Goal: Transaction & Acquisition: Subscribe to service/newsletter

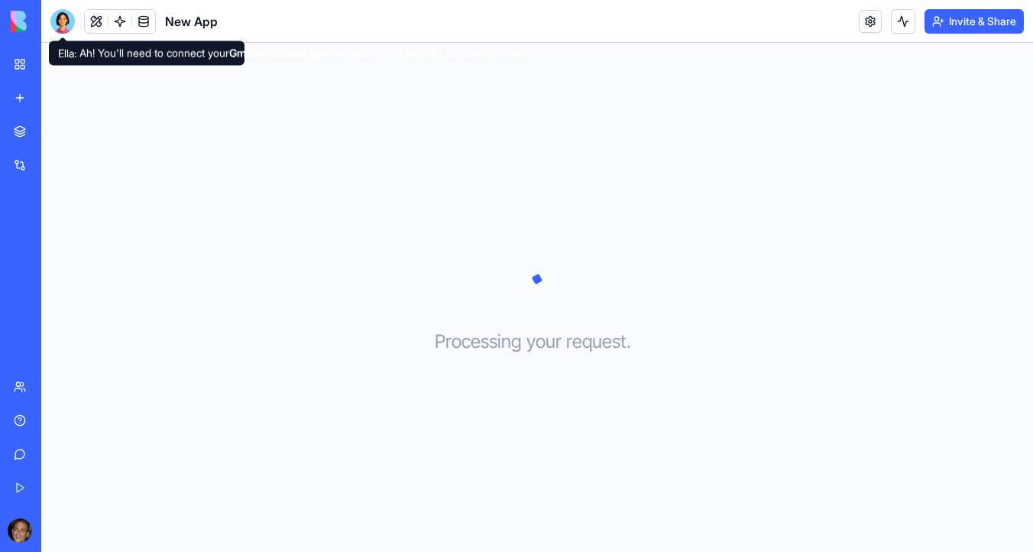
click at [67, 24] on div at bounding box center [62, 21] width 24 height 24
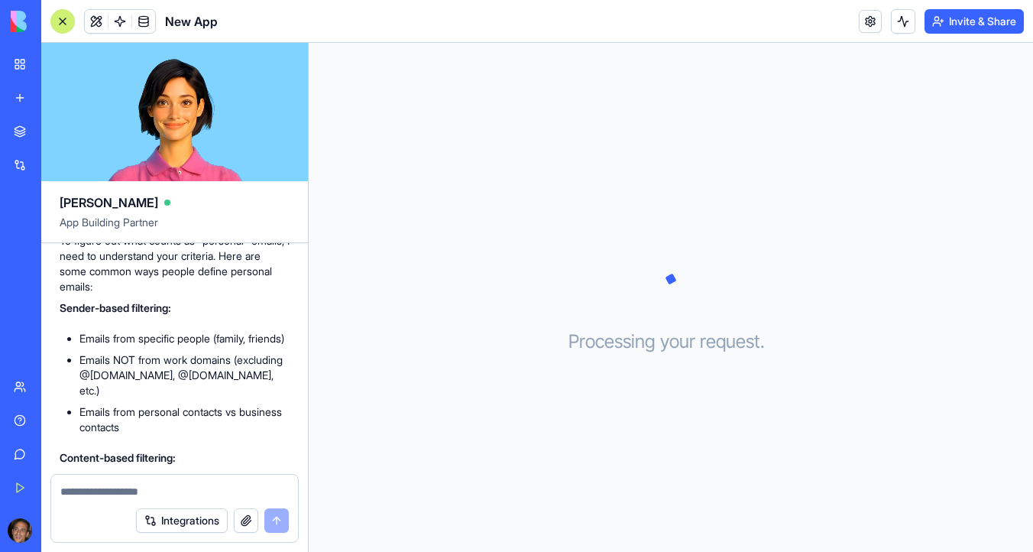
scroll to position [211, 0]
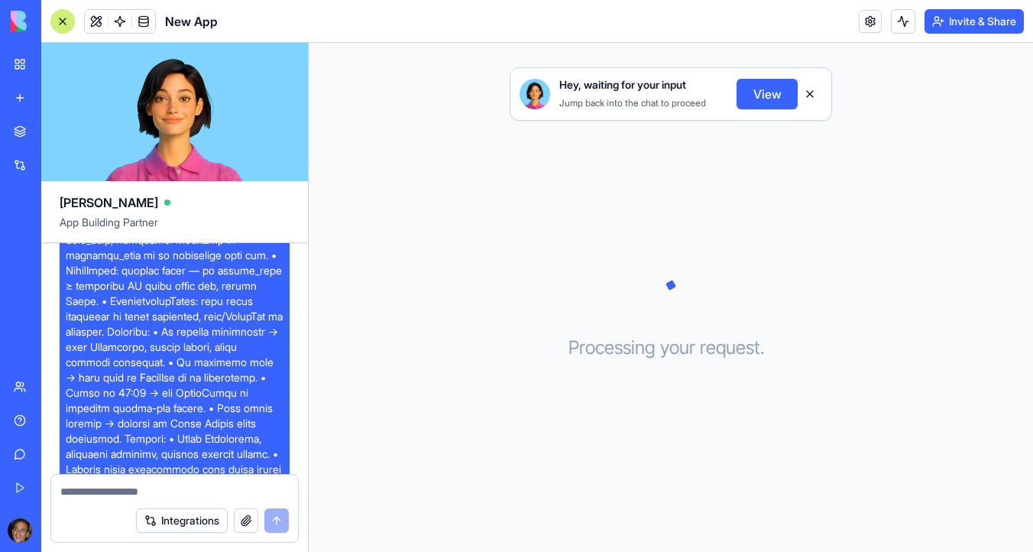
scroll to position [580, 0]
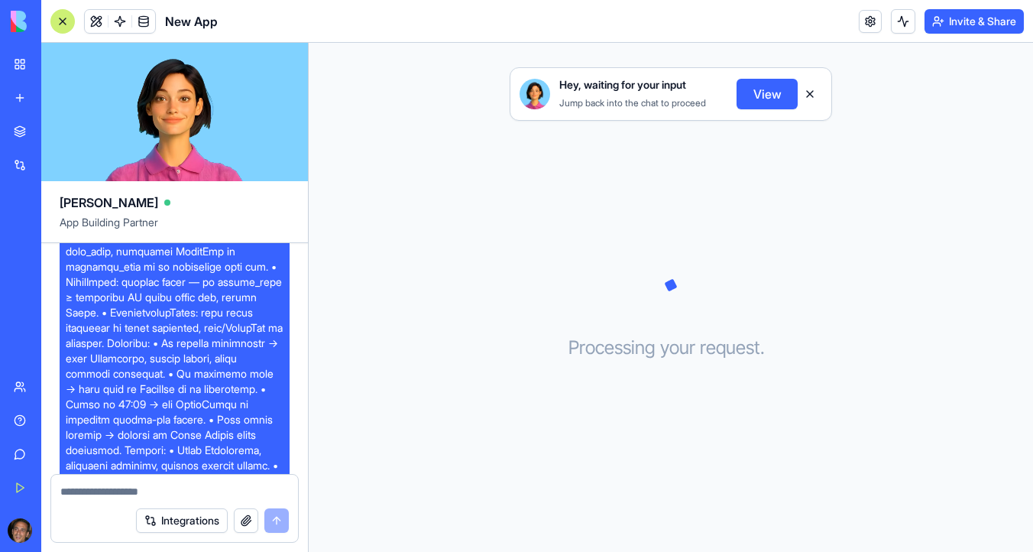
click at [8, 14] on div "BETA" at bounding box center [21, 21] width 32 height 43
click at [53, 68] on div "My Workspace" at bounding box center [47, 64] width 20 height 15
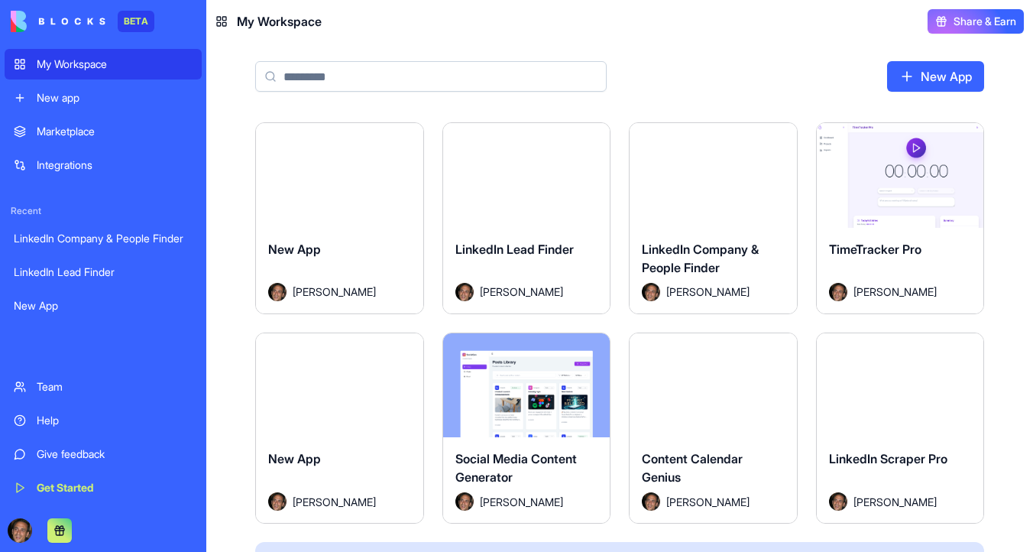
click at [409, 135] on html "BETA My Workspace New app Marketplace Integrations Recent LinkedIn Company & Pe…" at bounding box center [516, 276] width 1033 height 552
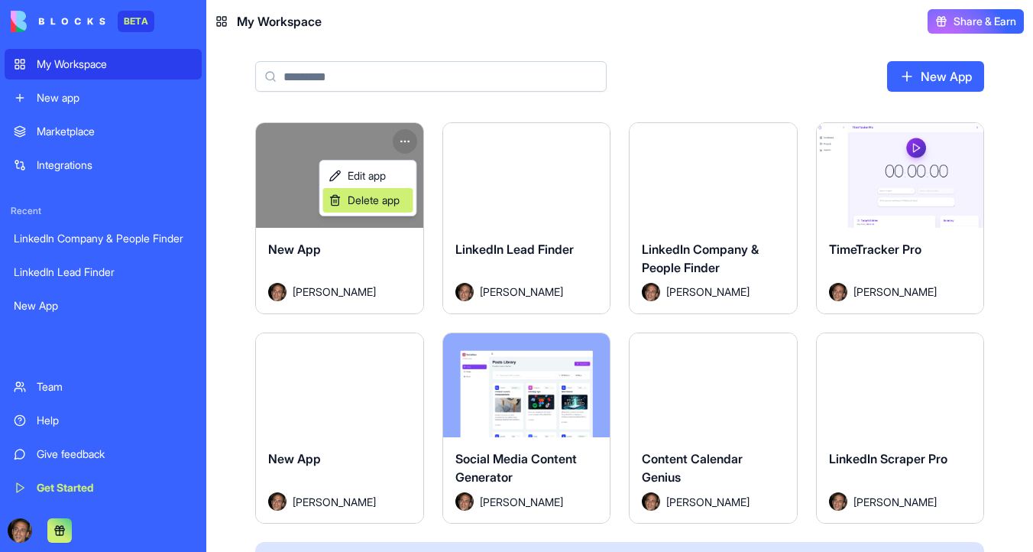
click at [397, 193] on span "Delete app" at bounding box center [374, 200] width 52 height 15
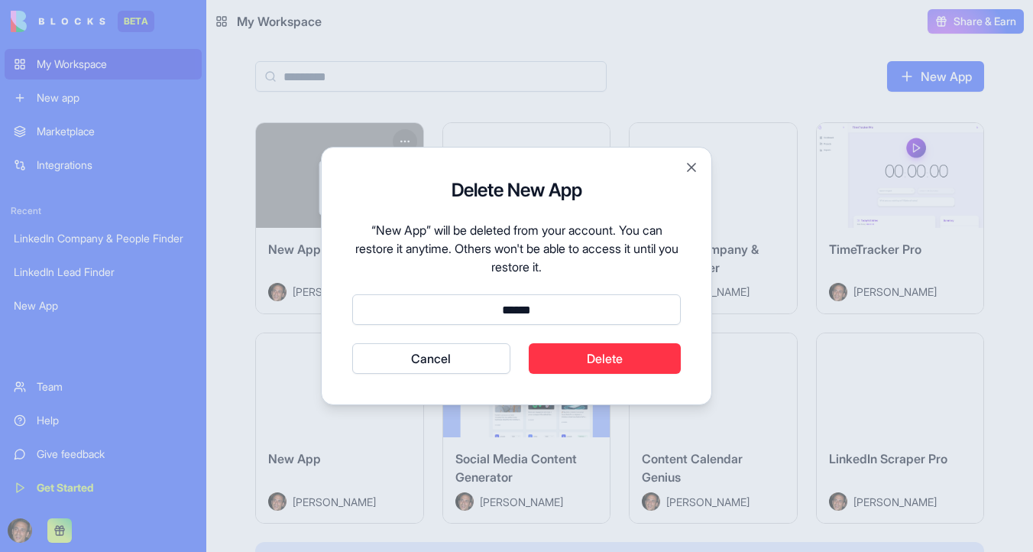
type input "******"
click at [352, 343] on button "Cancel" at bounding box center [431, 358] width 158 height 31
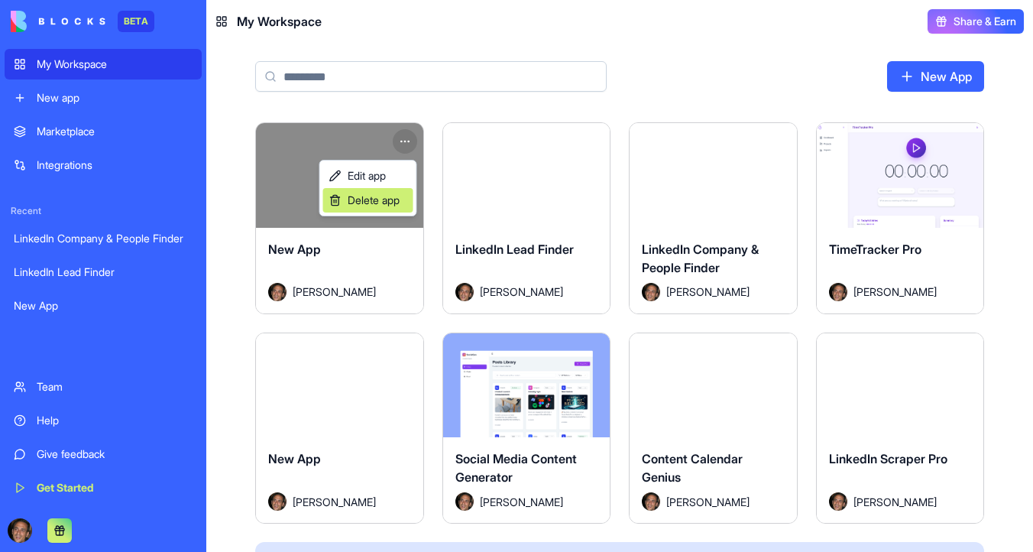
click at [385, 204] on span "Delete app" at bounding box center [374, 200] width 52 height 15
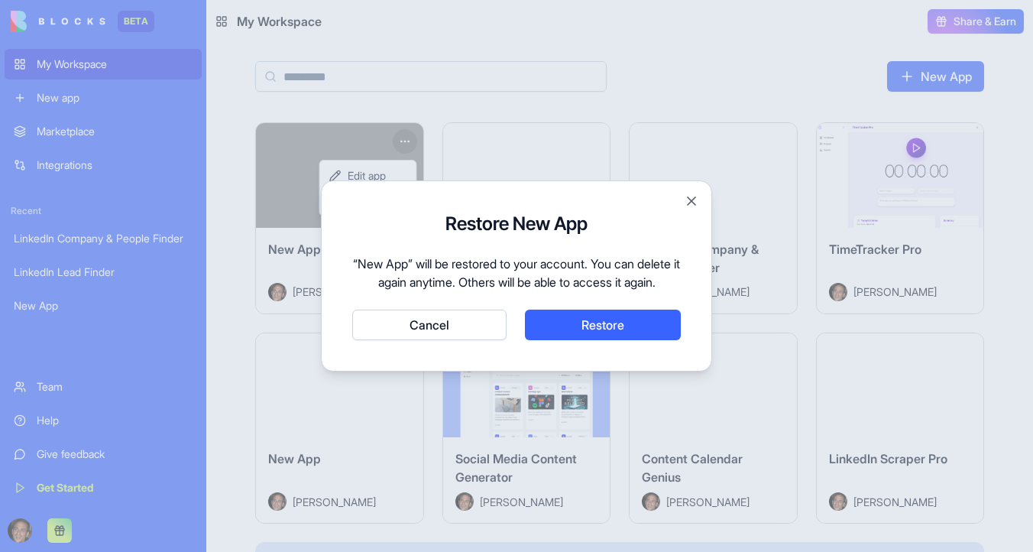
click at [470, 330] on button "Cancel" at bounding box center [429, 325] width 154 height 31
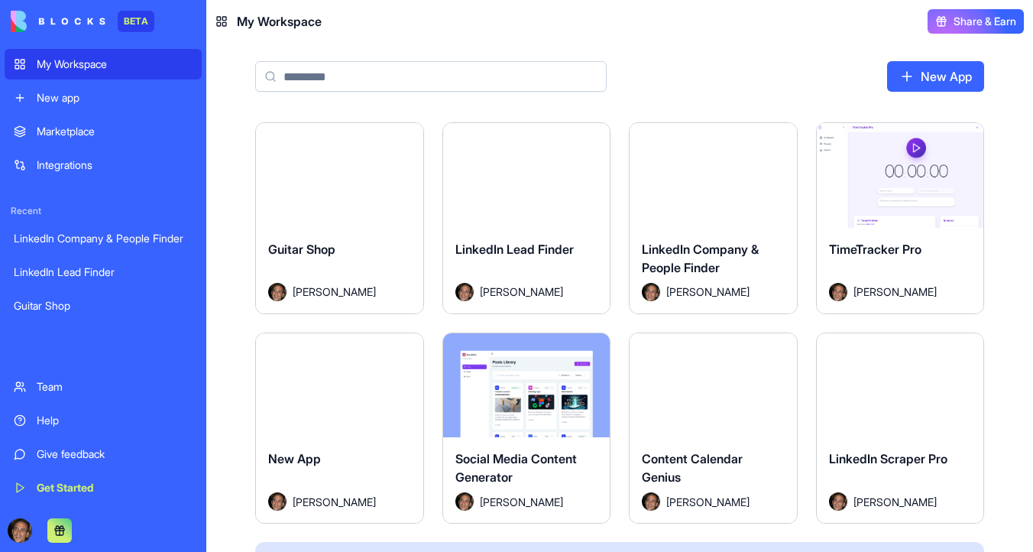
click at [365, 180] on button "Launch" at bounding box center [339, 175] width 115 height 31
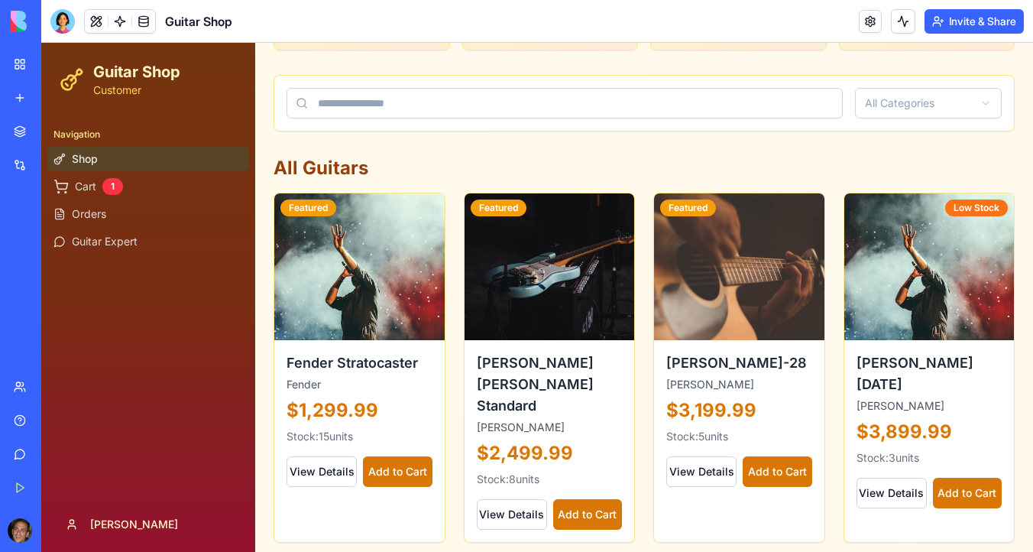
scroll to position [786, 0]
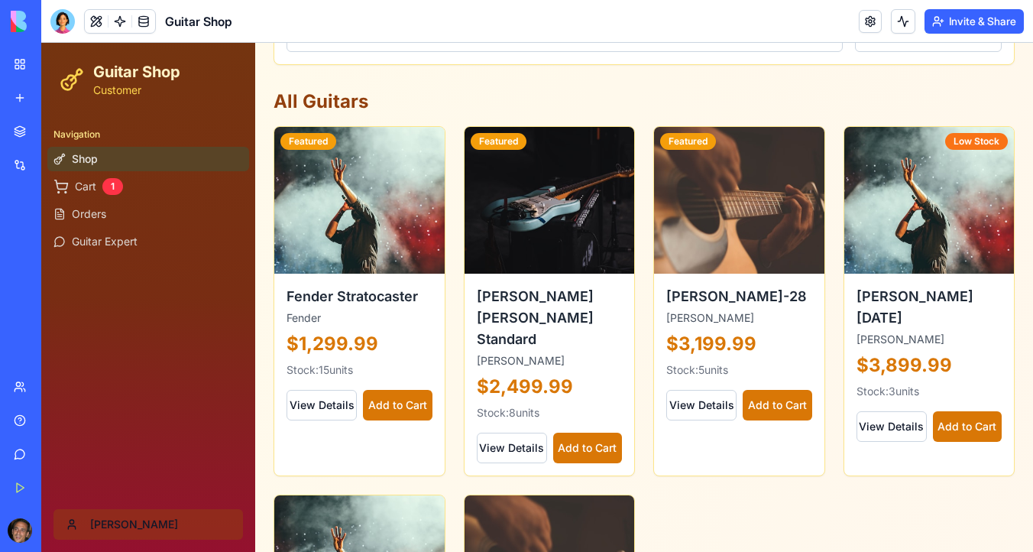
click at [87, 526] on html "Guitar Shop Customer Navigation Shop Cart 1 Orders Guitar Expert Sharon Toggle …" at bounding box center [537, 49] width 992 height 1585
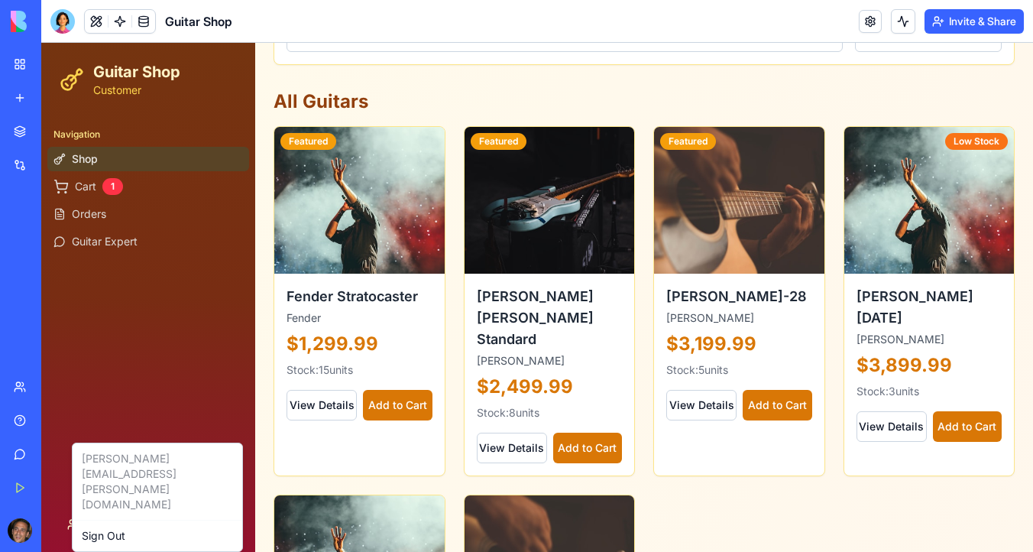
click at [109, 371] on html "Guitar Shop Customer Navigation Shop Cart 1 Orders Guitar Expert Sharon Toggle …" at bounding box center [537, 49] width 992 height 1585
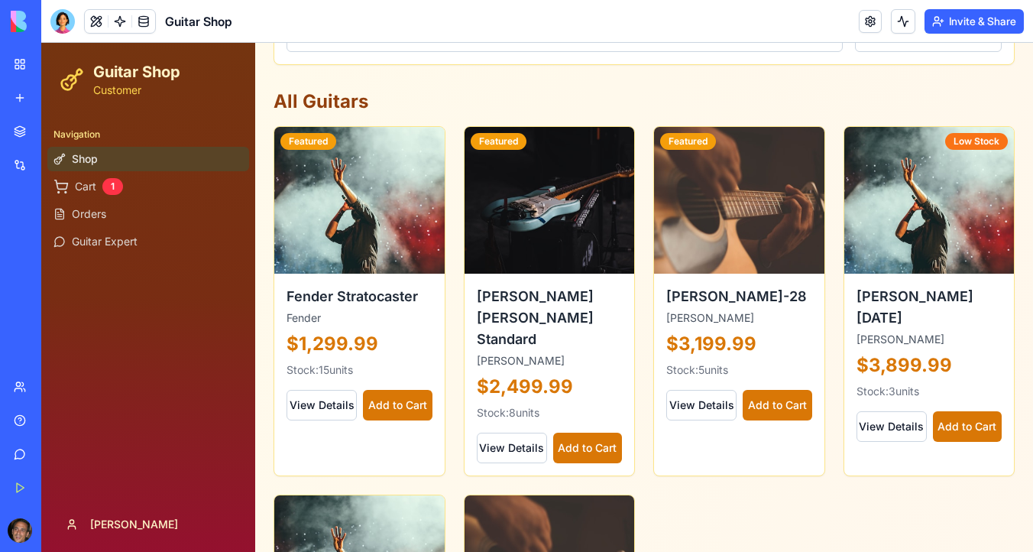
click at [18, 391] on link "Team" at bounding box center [35, 386] width 61 height 31
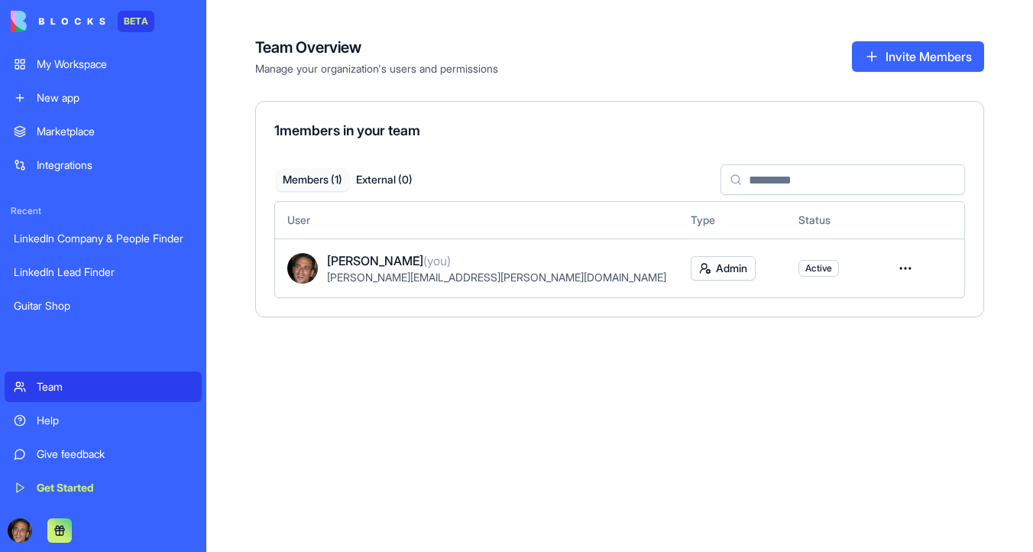
click at [61, 530] on button at bounding box center [59, 530] width 24 height 24
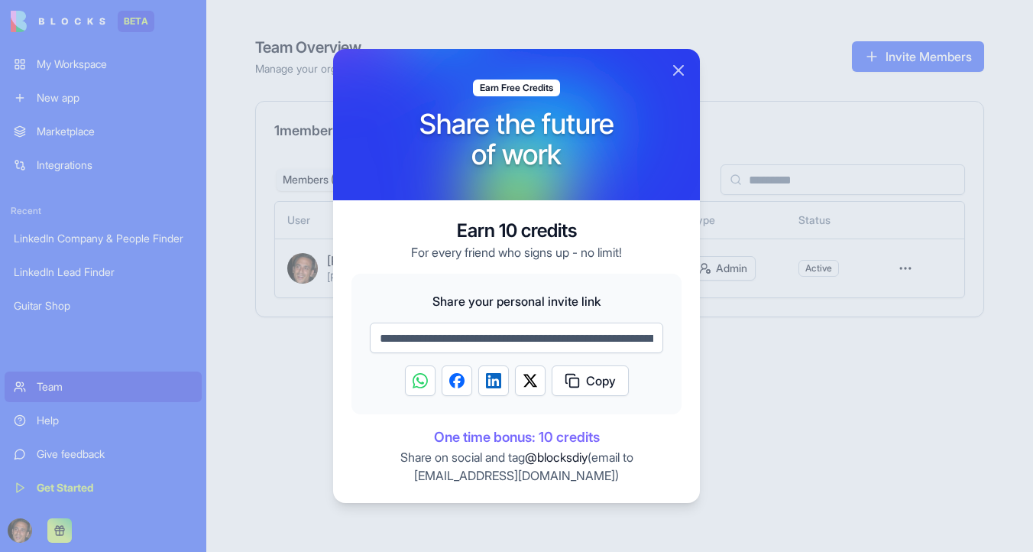
click at [608, 386] on span "Copy" at bounding box center [601, 380] width 30 height 18
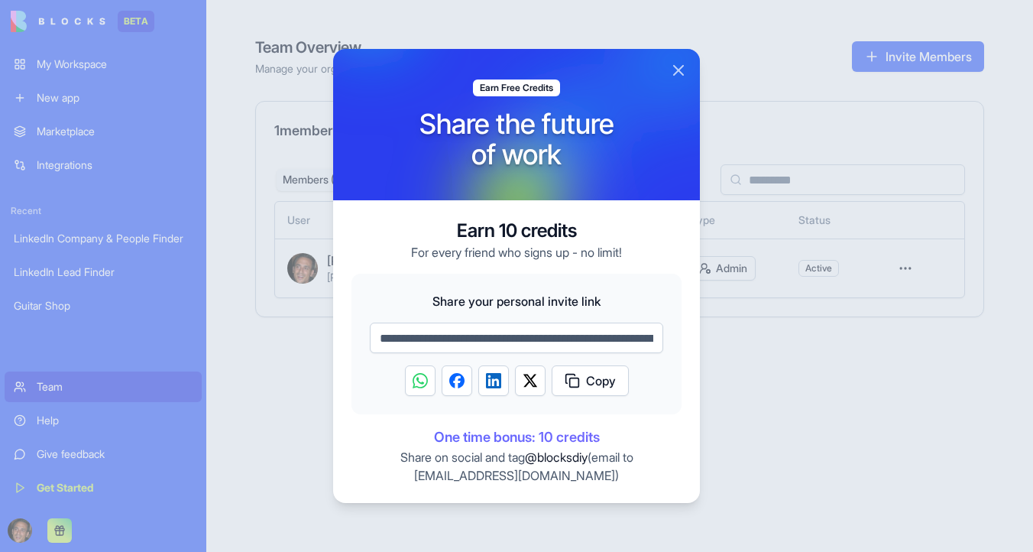
click at [676, 66] on button "Close" at bounding box center [679, 70] width 18 height 18
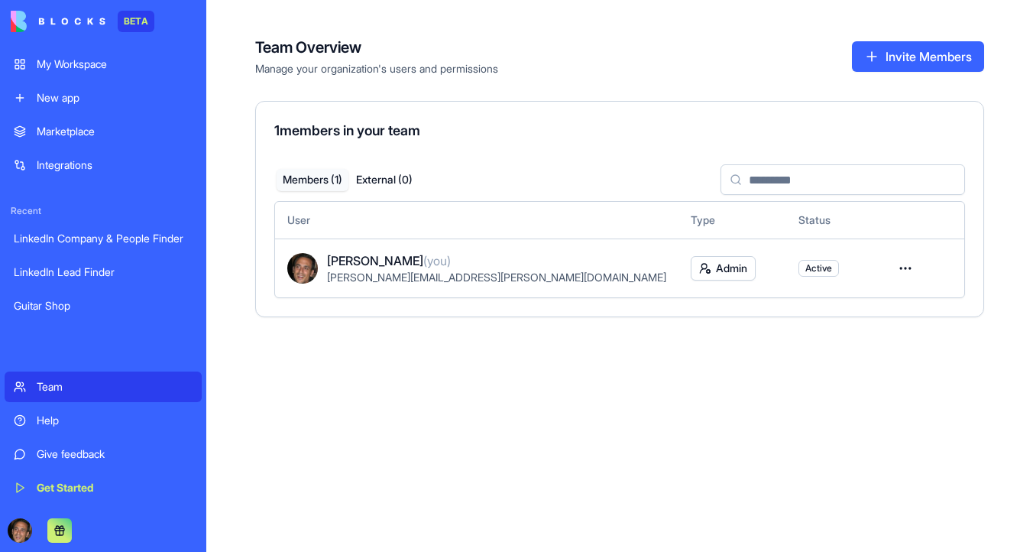
click at [140, 62] on div "My Workspace" at bounding box center [115, 64] width 156 height 15
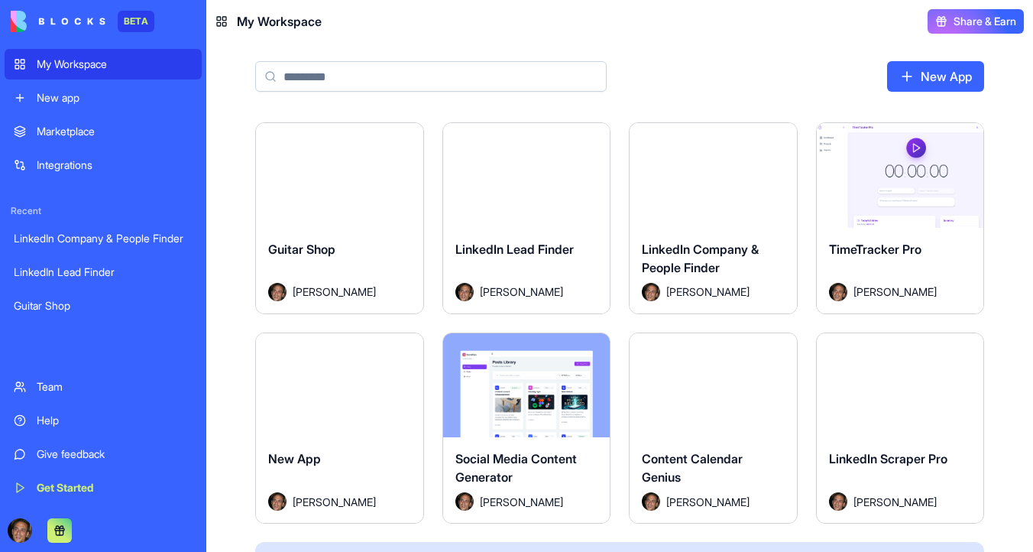
click at [346, 172] on button "Launch" at bounding box center [339, 175] width 115 height 31
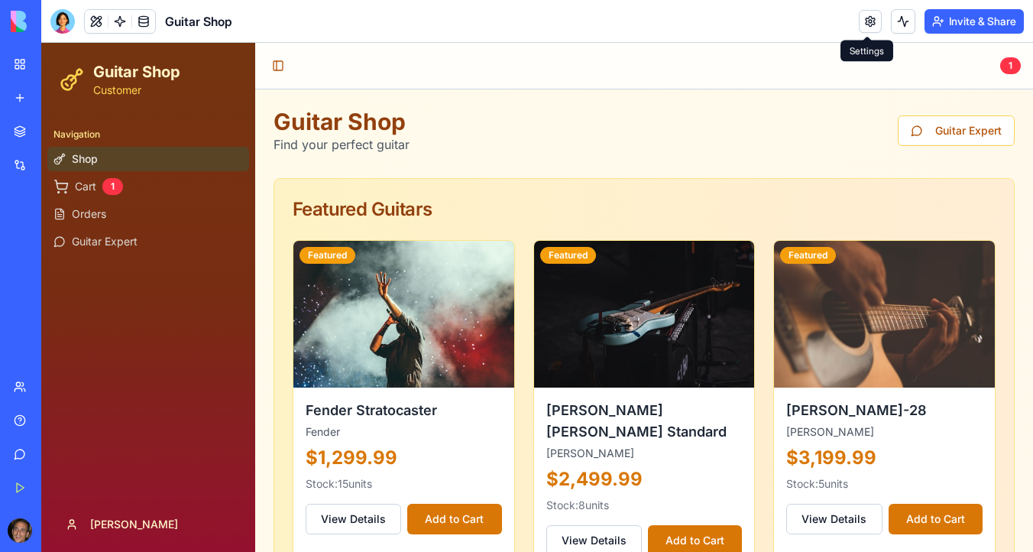
click at [866, 16] on link at bounding box center [870, 21] width 23 height 23
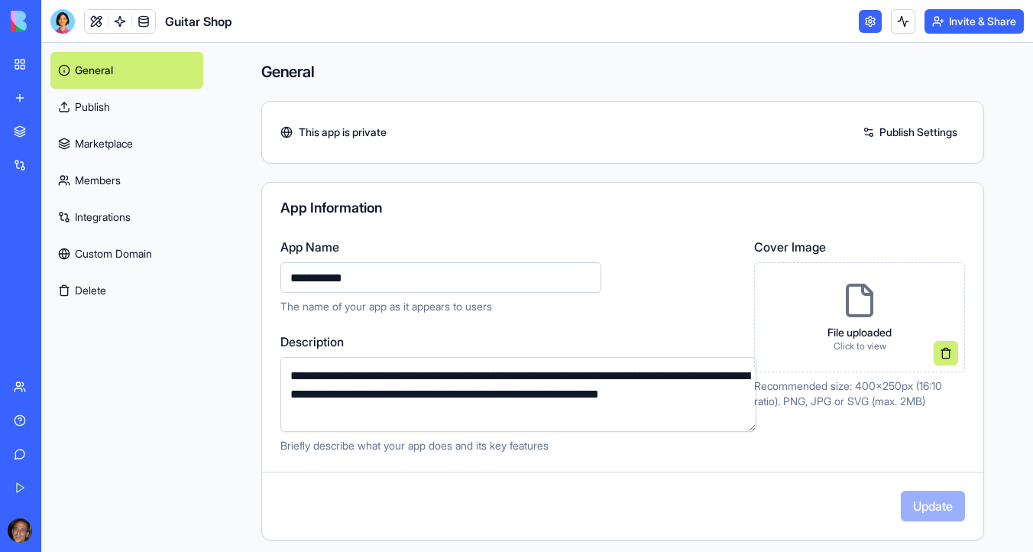
click at [900, 134] on link "Publish Settings" at bounding box center [910, 132] width 110 height 24
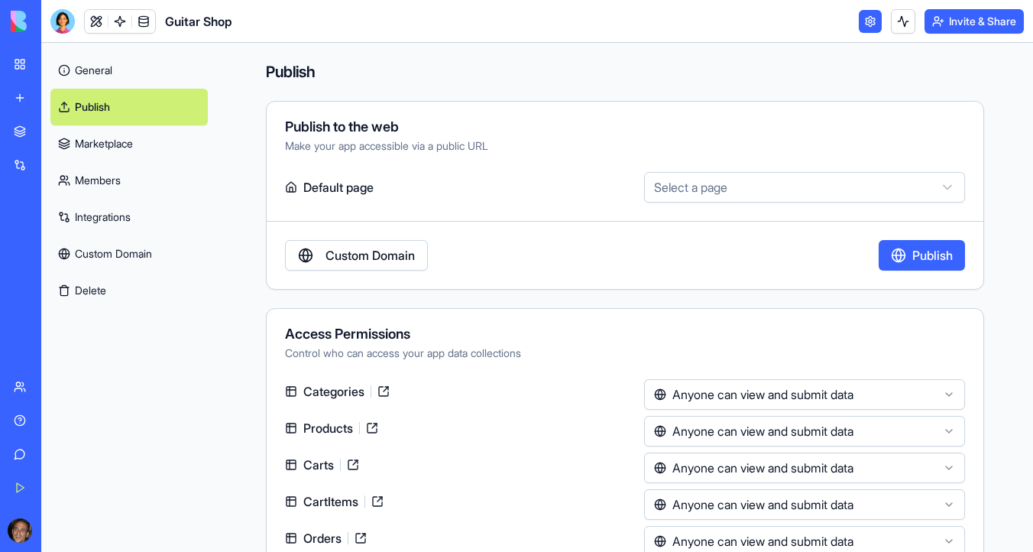
click at [391, 263] on link "Custom Domain" at bounding box center [356, 255] width 143 height 31
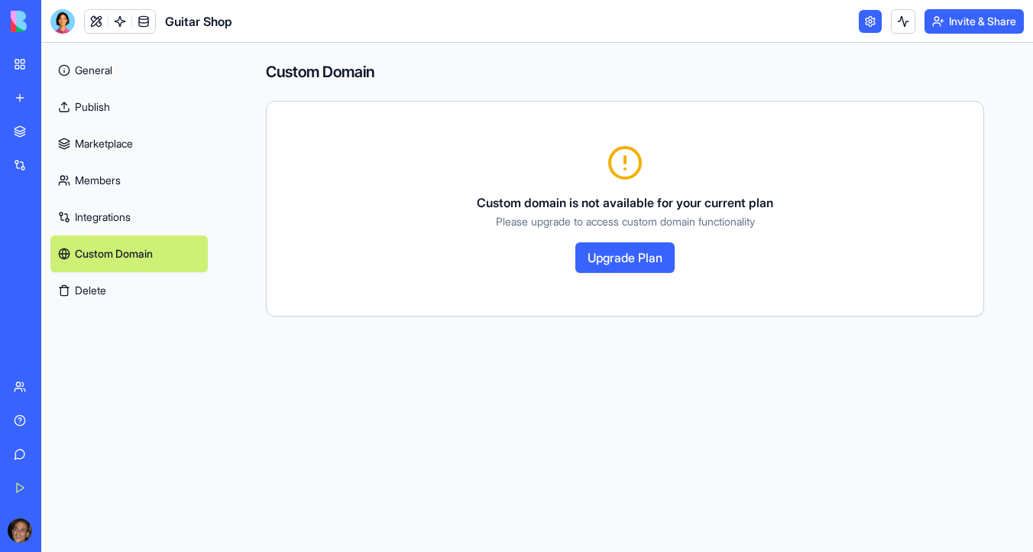
click at [629, 250] on button "Upgrade Plan" at bounding box center [625, 257] width 99 height 31
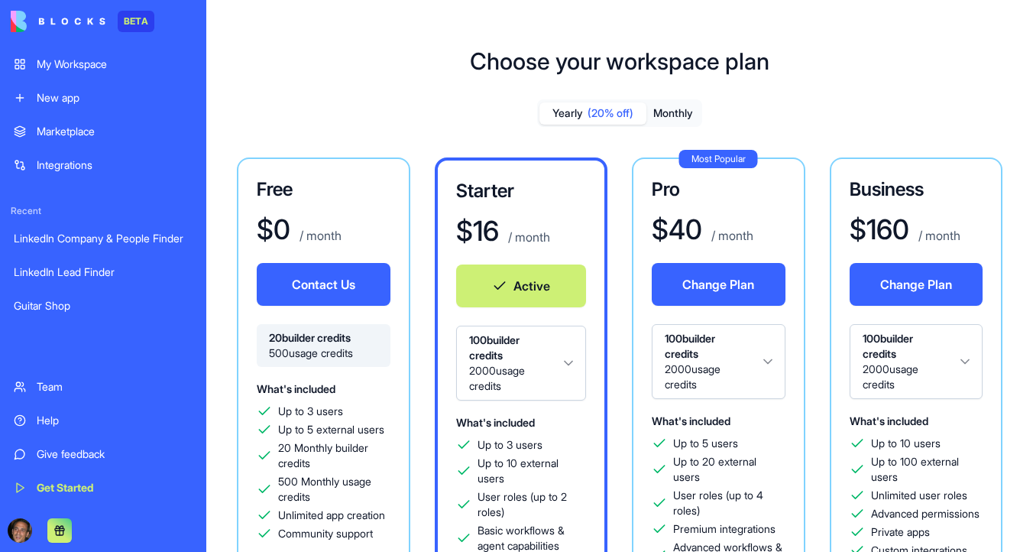
click at [668, 118] on button "Monthly" at bounding box center [674, 113] width 54 height 22
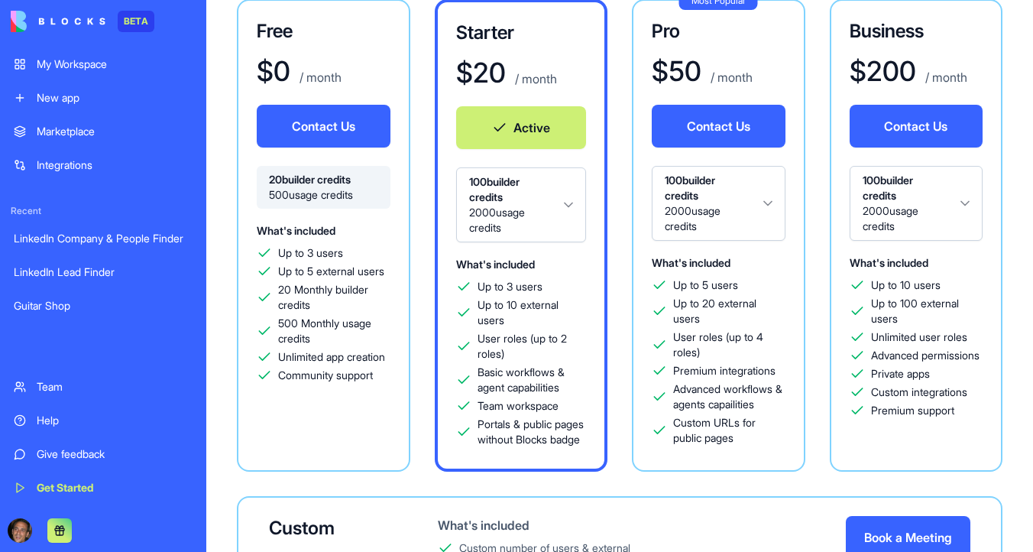
scroll to position [151, 0]
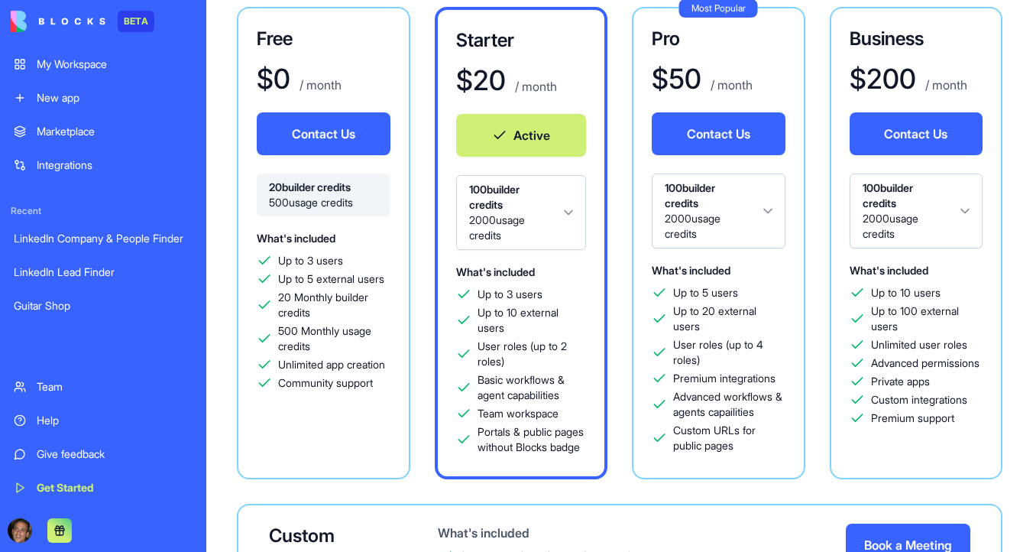
click at [743, 411] on span "Advanced workflows & agents capailities" at bounding box center [729, 404] width 112 height 31
click at [743, 460] on div "Most Popular Pro $ 50 / month Contact Us 100 builder credits 2000 usage credits…" at bounding box center [719, 243] width 174 height 472
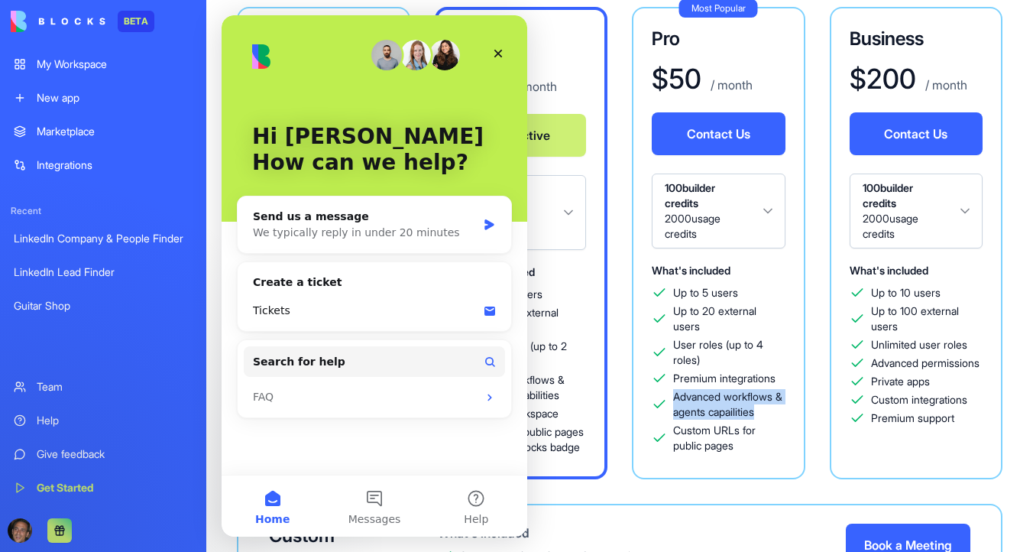
drag, startPoint x: 775, startPoint y: 413, endPoint x: 676, endPoint y: 398, distance: 100.4
click at [676, 398] on span "Advanced workflows & agents capailities" at bounding box center [729, 404] width 112 height 31
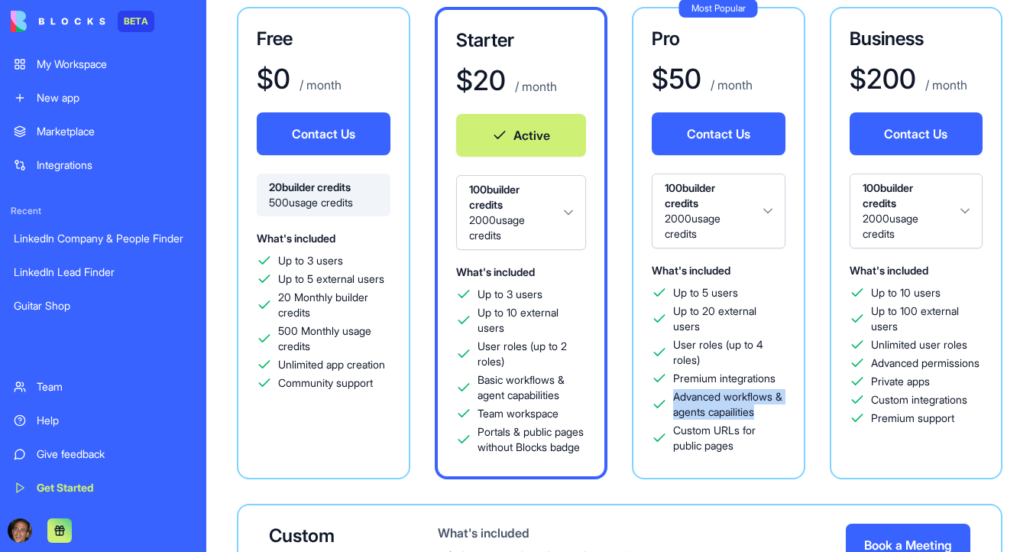
copy span "Advanced workflows & agents capailities"
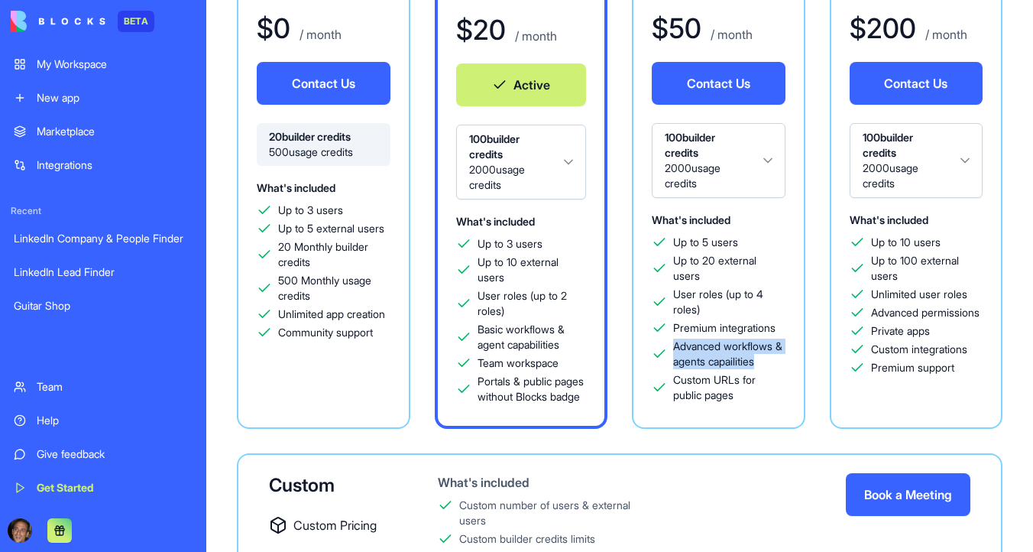
scroll to position [47, 0]
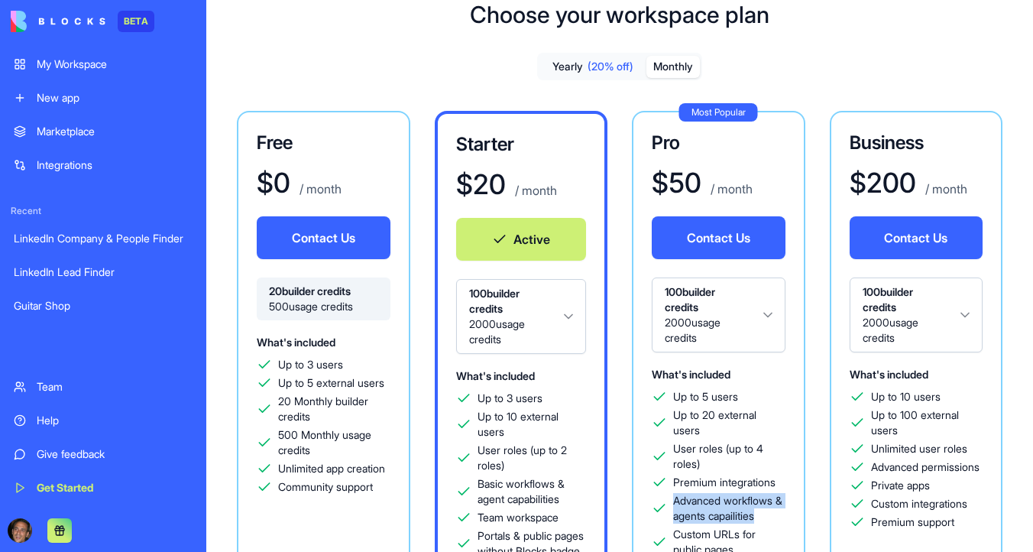
click at [725, 238] on button "Contact Us" at bounding box center [719, 237] width 134 height 43
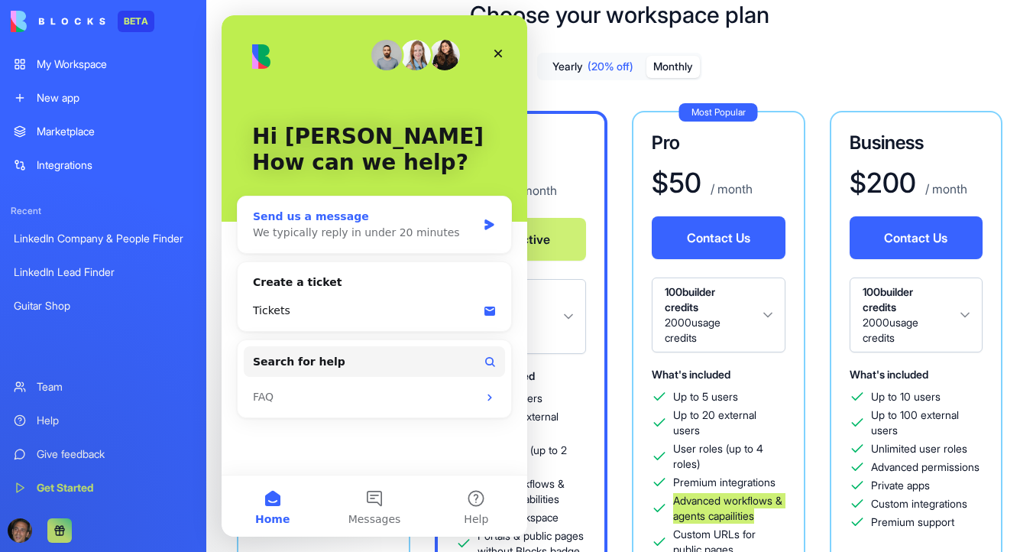
click at [428, 225] on div "We typically reply in under 20 minutes" at bounding box center [365, 233] width 224 height 16
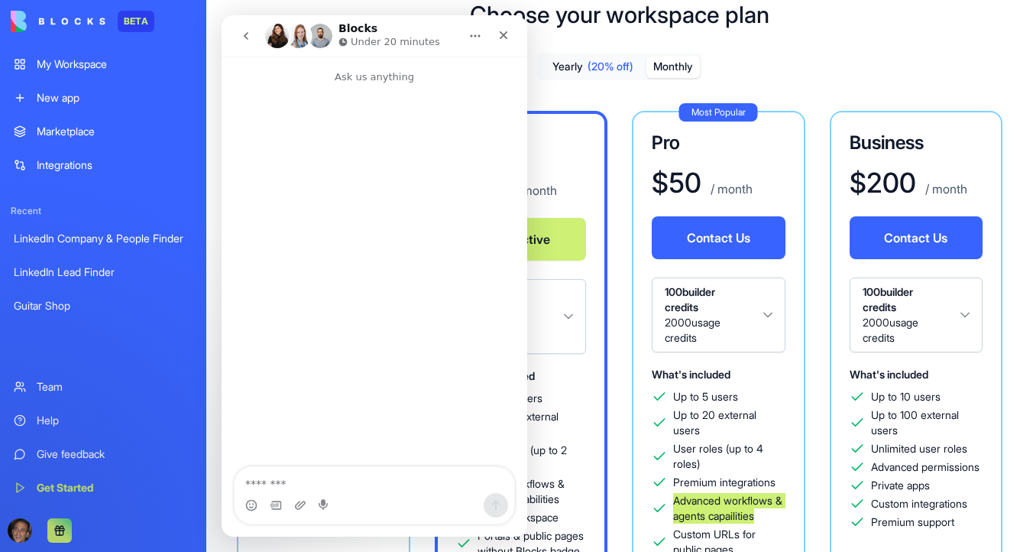
click at [333, 488] on textarea "Message…" at bounding box center [375, 480] width 280 height 26
type textarea "**********"
click at [757, 382] on div "What's included Up to 5 users Up to 20 external users User roles (up to 4 roles…" at bounding box center [719, 461] width 134 height 193
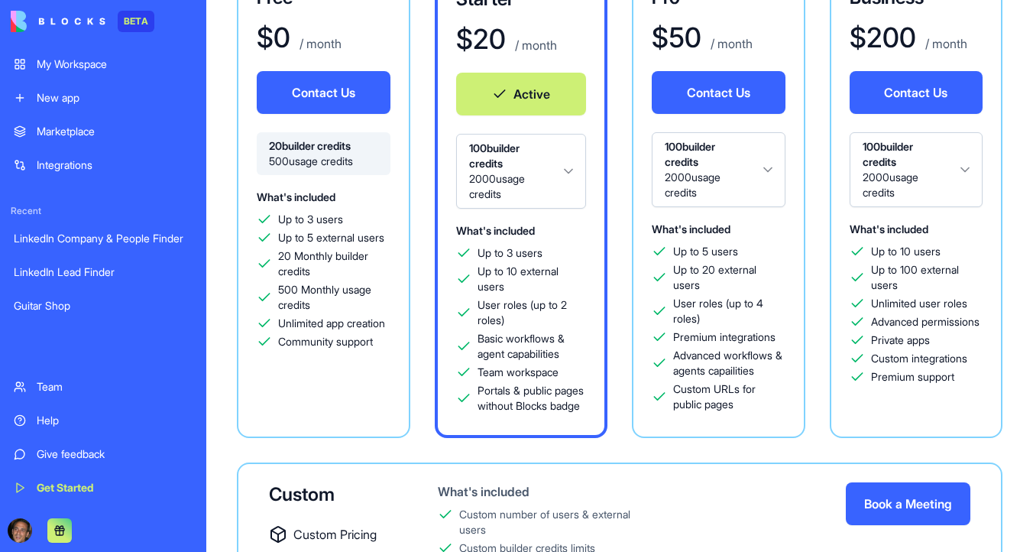
scroll to position [177, 0]
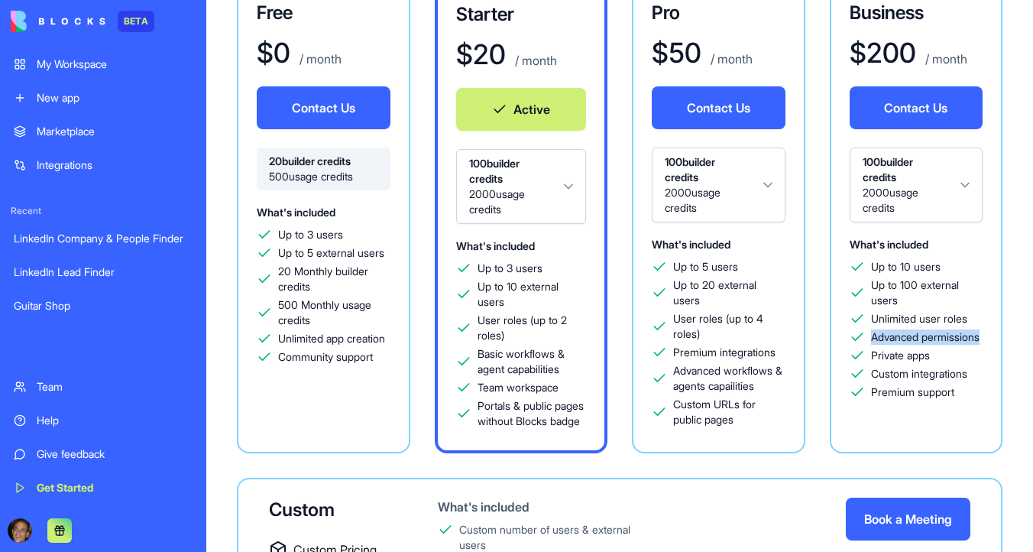
drag, startPoint x: 938, startPoint y: 351, endPoint x: 864, endPoint y: 336, distance: 75.7
click at [864, 336] on div "Advanced permissions" at bounding box center [917, 336] width 134 height 15
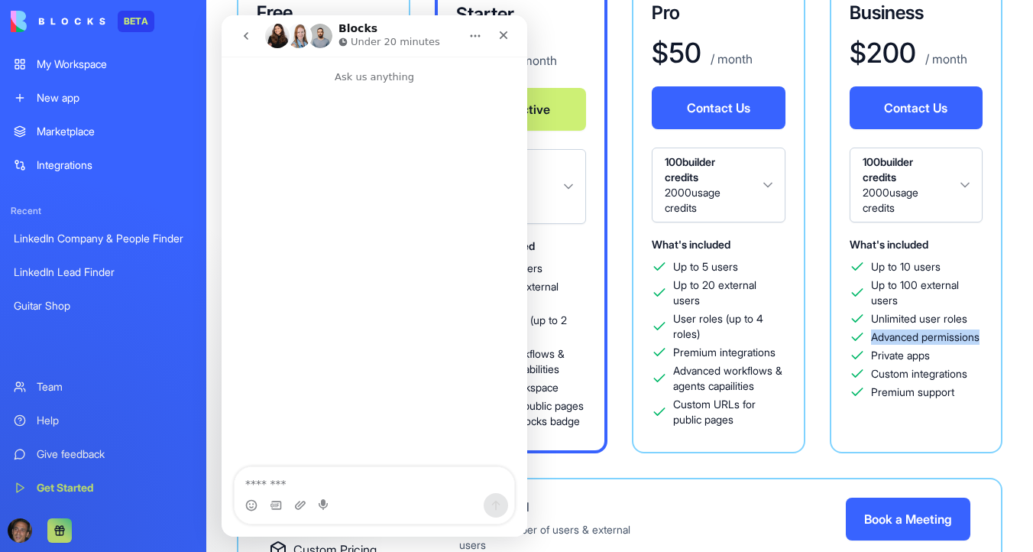
click at [884, 338] on span "Advanced permissions" at bounding box center [925, 336] width 109 height 15
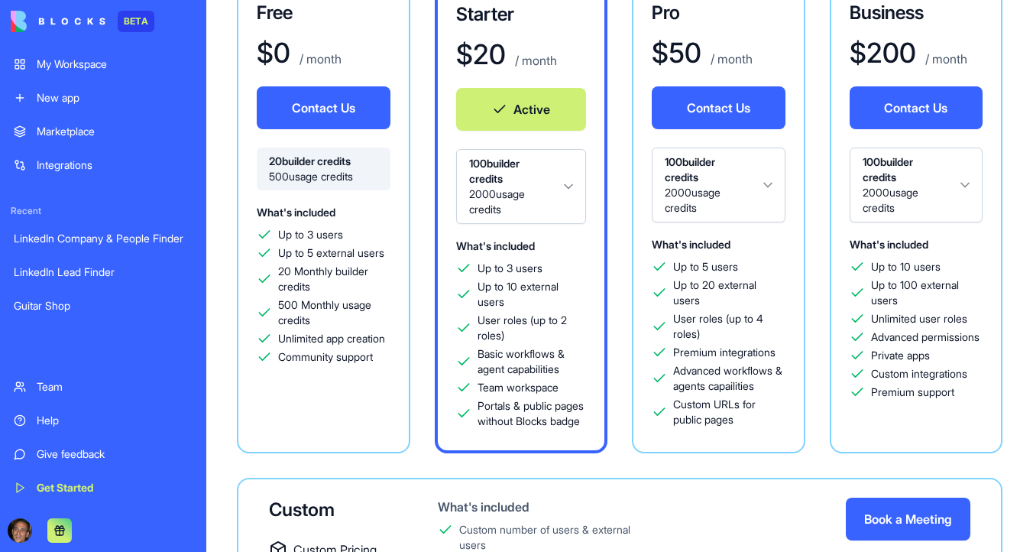
click at [884, 338] on span "Advanced permissions" at bounding box center [925, 336] width 109 height 15
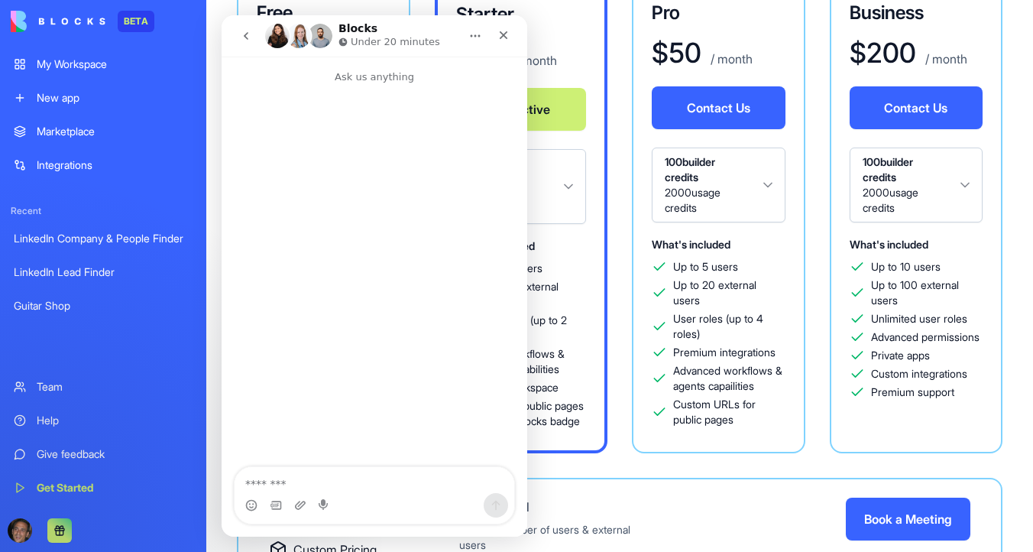
click at [884, 338] on span "Advanced permissions" at bounding box center [925, 336] width 109 height 15
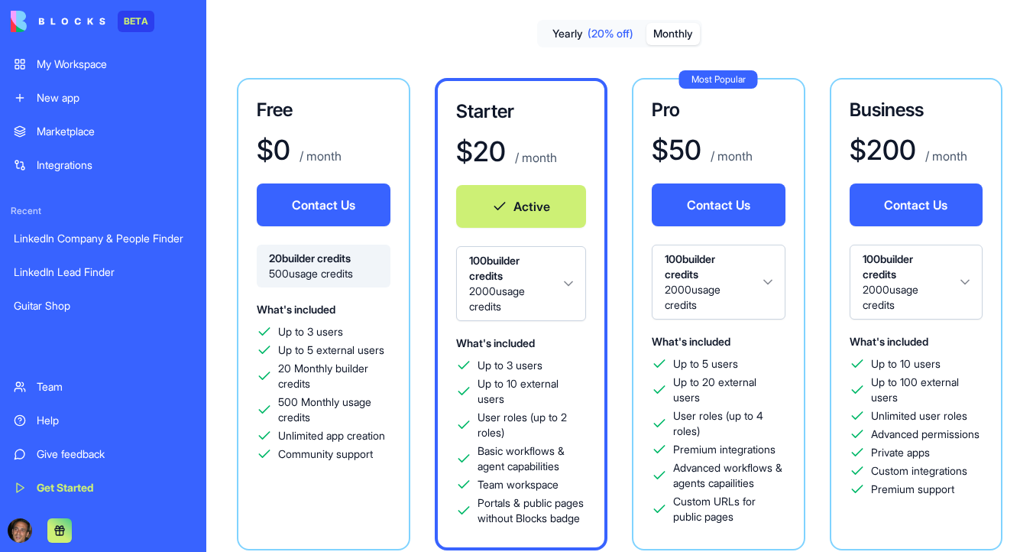
scroll to position [79, 0]
click at [747, 211] on button "Contact Us" at bounding box center [719, 205] width 134 height 43
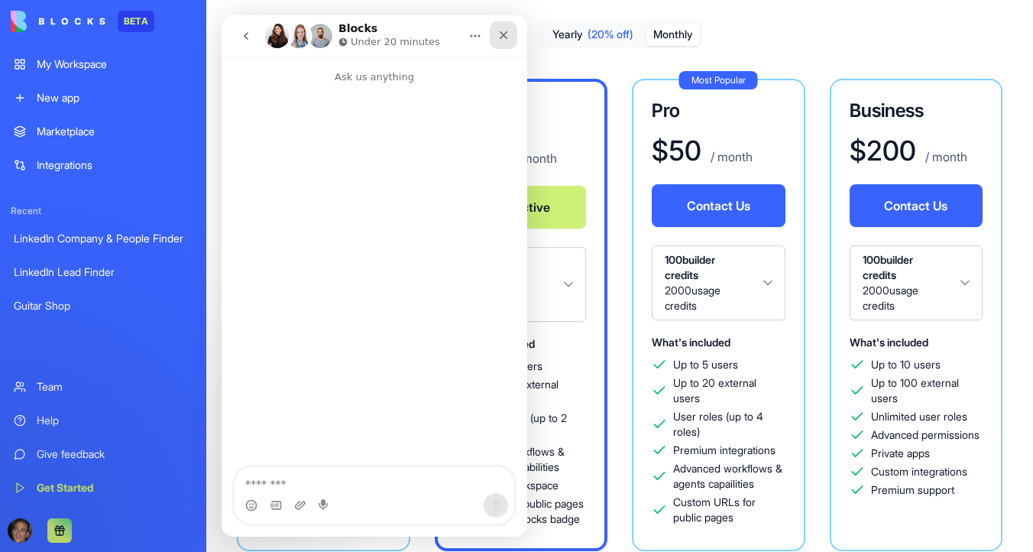
click at [506, 31] on icon "Close" at bounding box center [504, 35] width 8 height 8
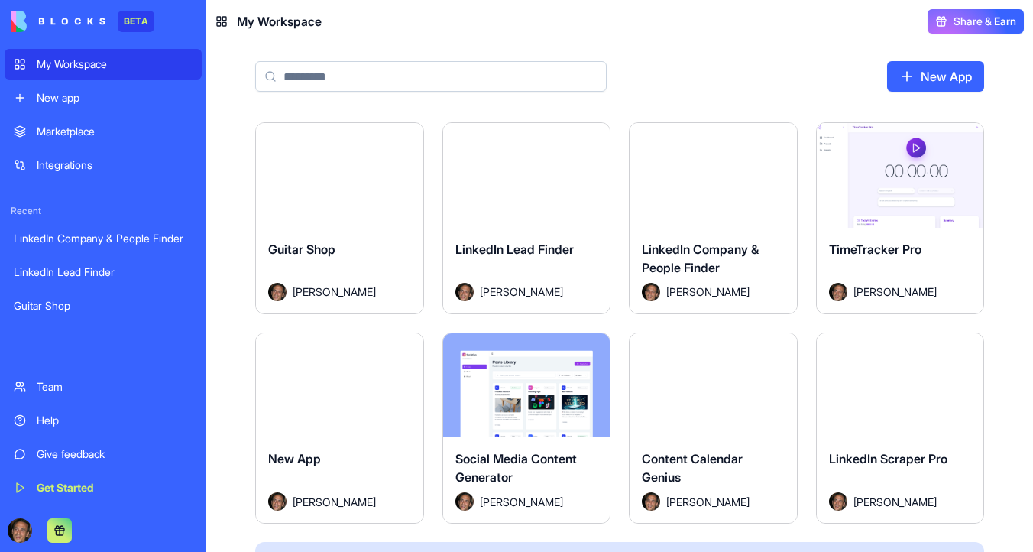
click at [78, 24] on img at bounding box center [58, 21] width 95 height 21
click at [80, 18] on img at bounding box center [58, 21] width 95 height 21
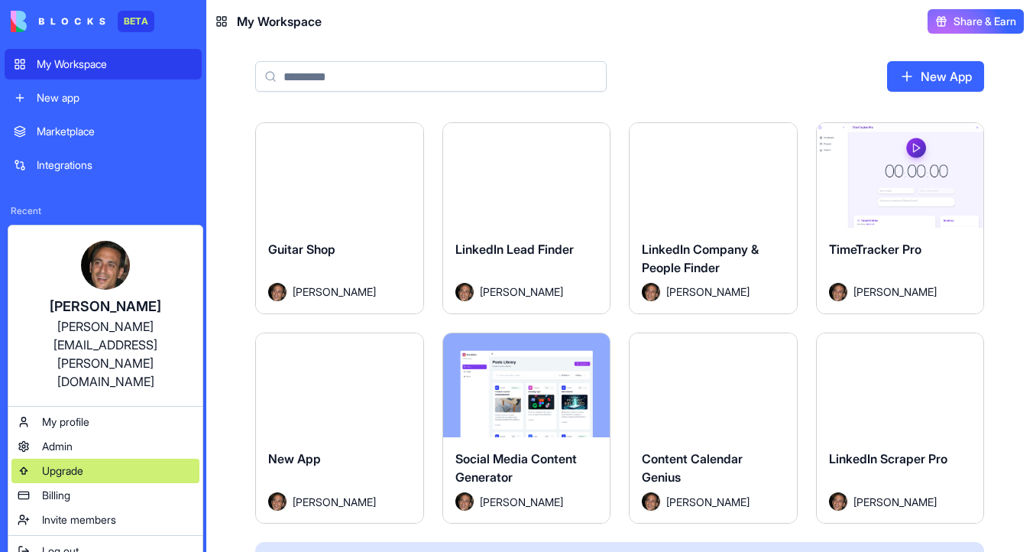
click at [80, 463] on span "Upgrade" at bounding box center [62, 470] width 41 height 15
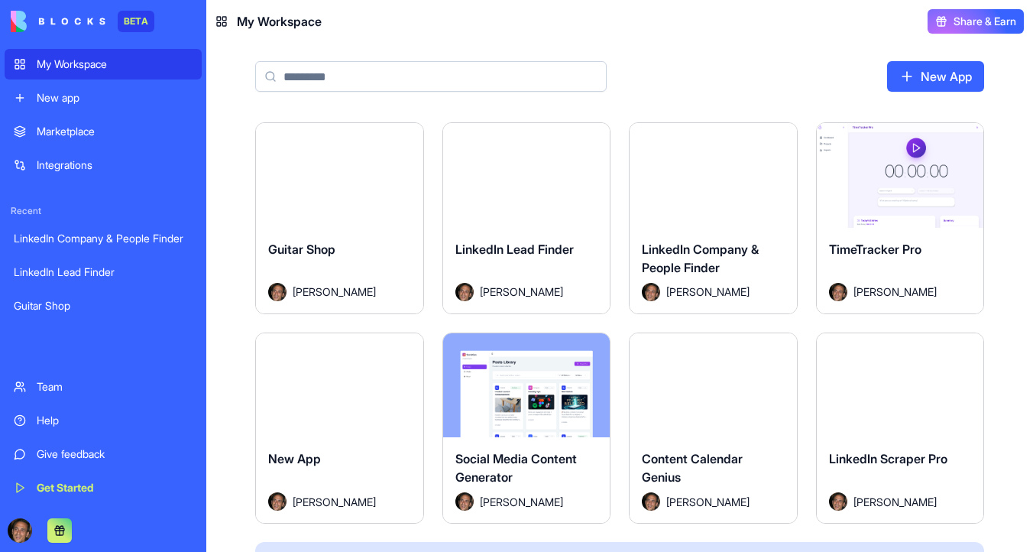
click at [330, 161] on button "Launch" at bounding box center [339, 175] width 115 height 31
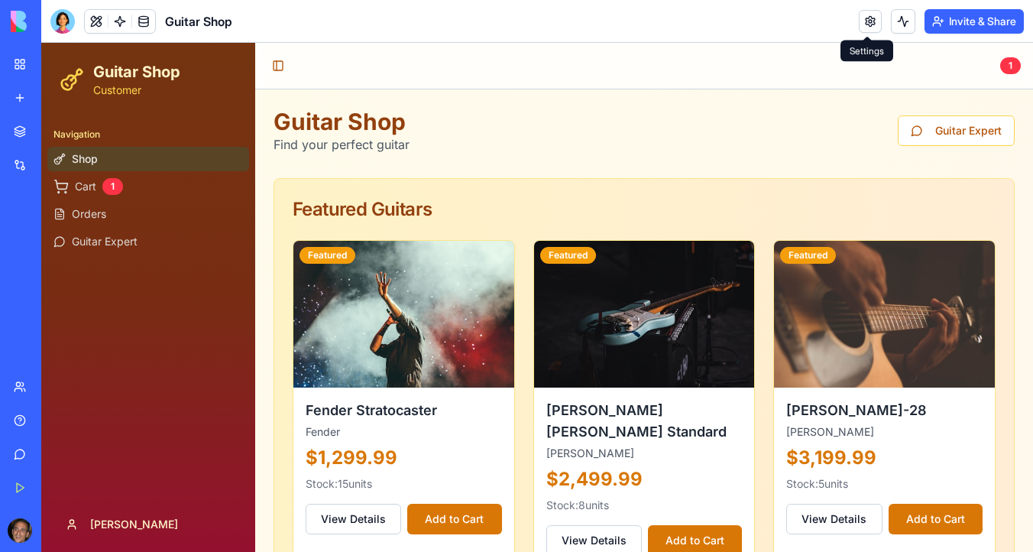
click at [874, 17] on link at bounding box center [870, 21] width 23 height 23
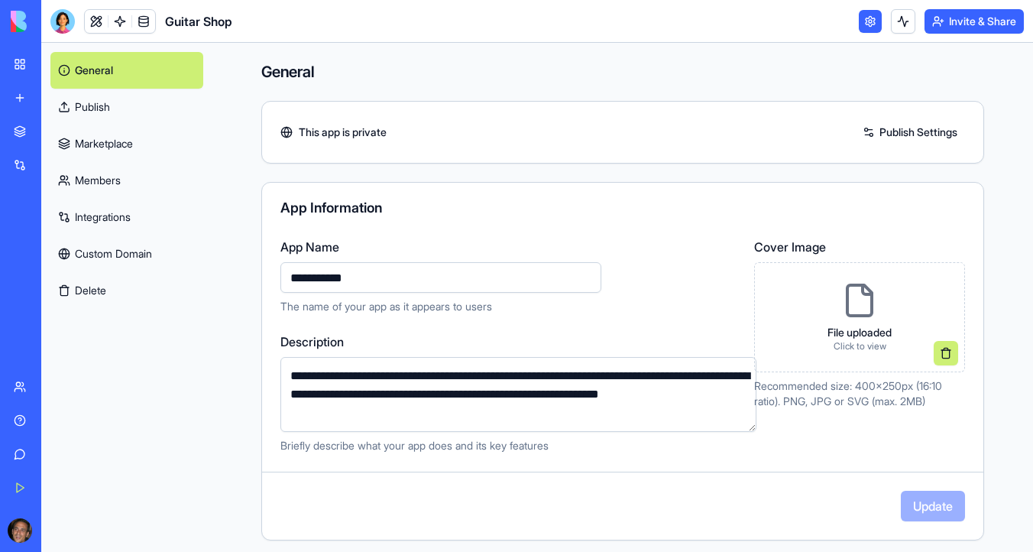
click at [928, 130] on link "Publish Settings" at bounding box center [910, 132] width 110 height 24
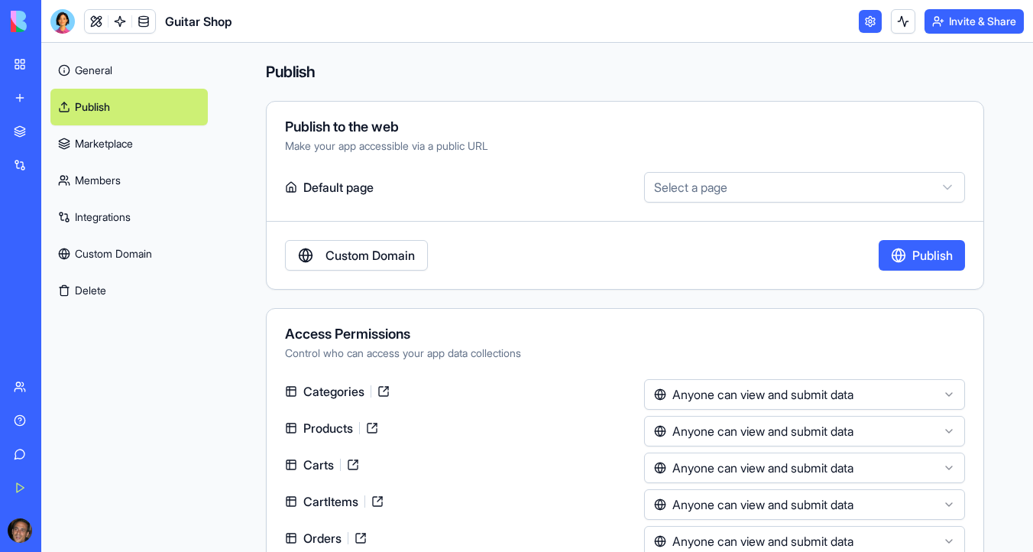
click at [908, 249] on button "Publish" at bounding box center [922, 255] width 86 height 31
click at [394, 258] on link "Custom Domain" at bounding box center [356, 255] width 143 height 31
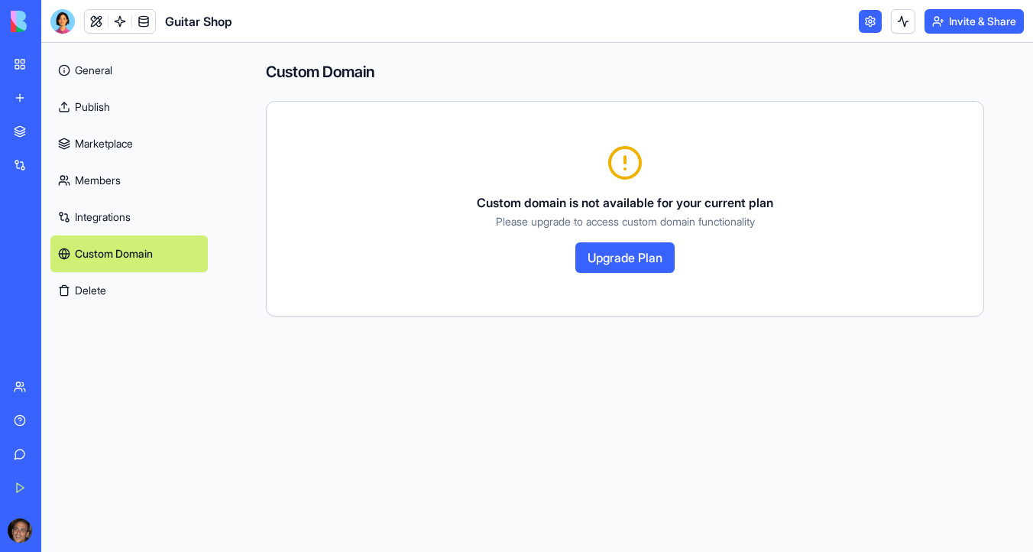
click at [613, 257] on button "Upgrade Plan" at bounding box center [625, 257] width 99 height 31
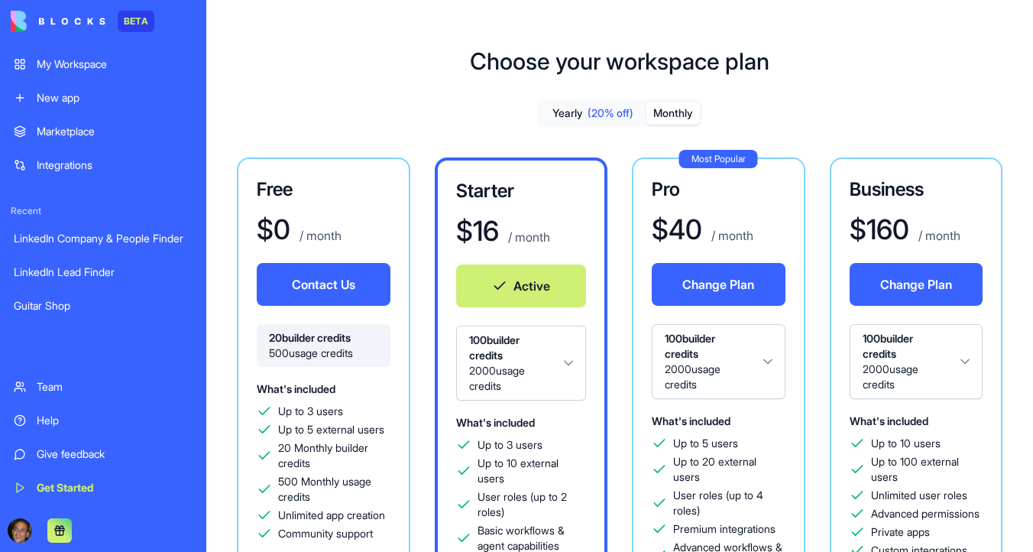
click at [660, 115] on button "Monthly" at bounding box center [674, 113] width 54 height 22
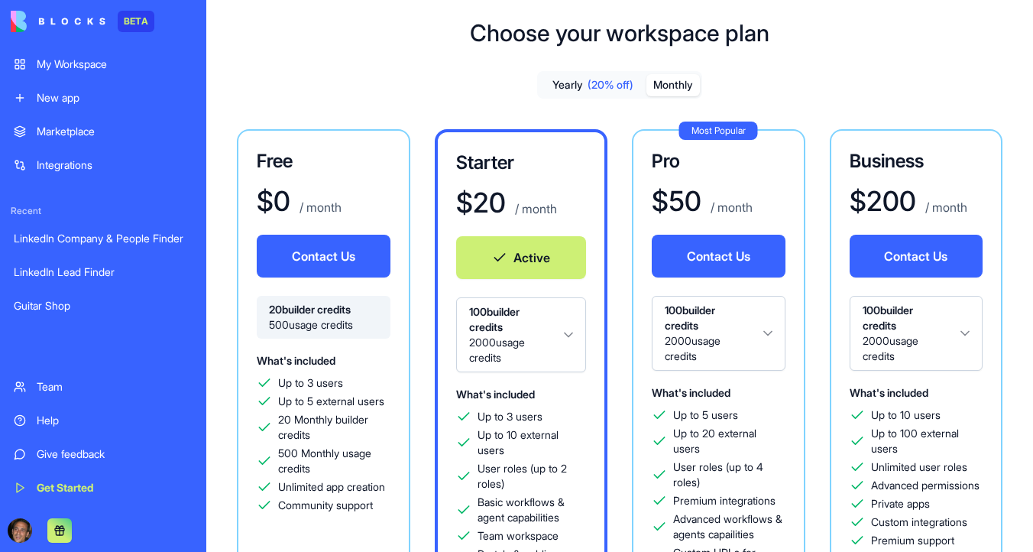
scroll to position [28, 0]
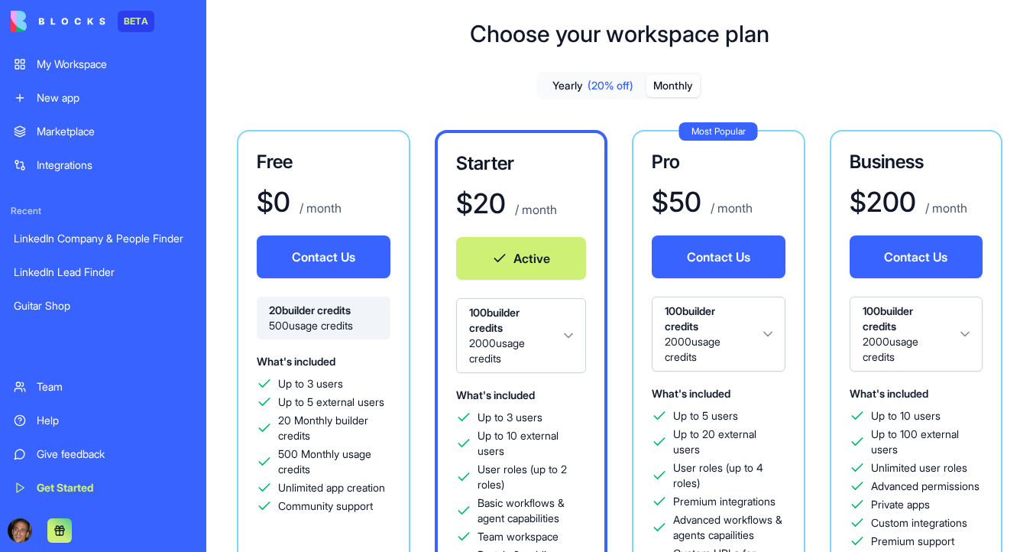
click at [720, 256] on button "Contact Us" at bounding box center [719, 256] width 134 height 43
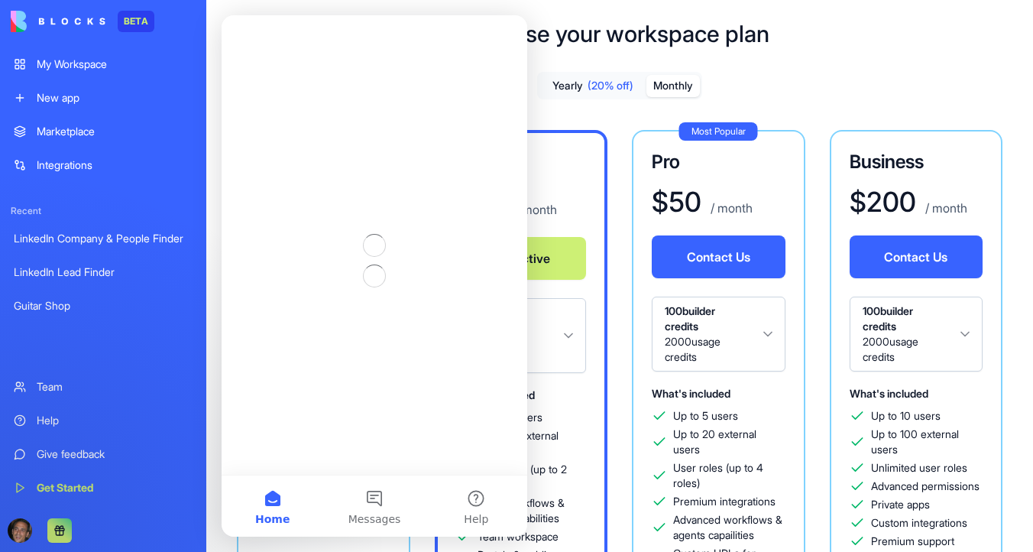
scroll to position [0, 0]
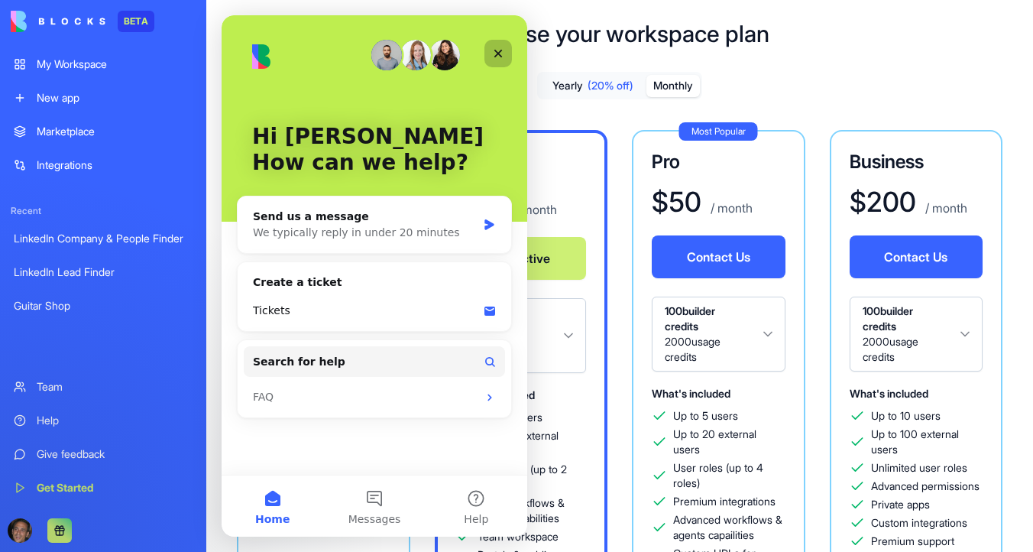
click at [493, 62] on div "Close" at bounding box center [499, 54] width 28 height 28
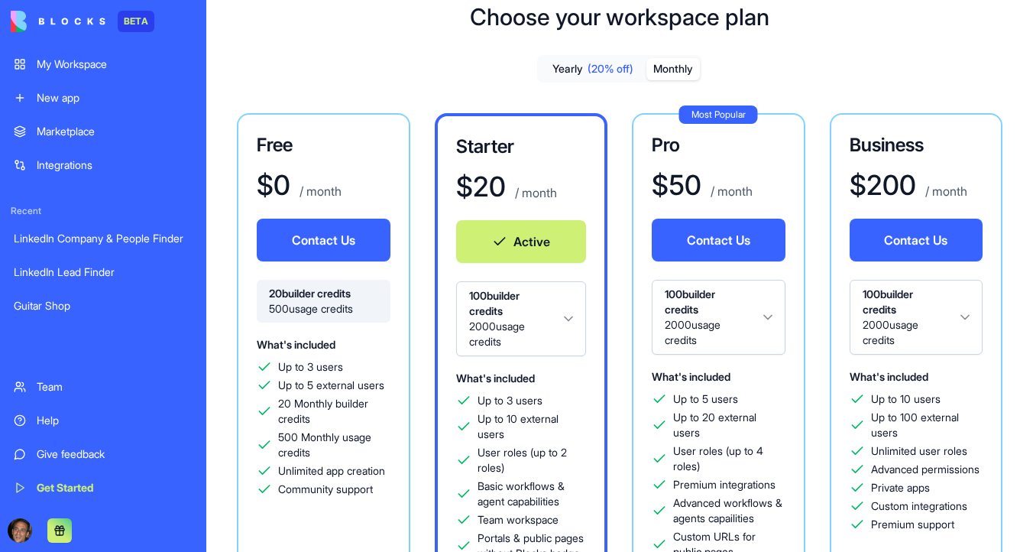
scroll to position [46, 0]
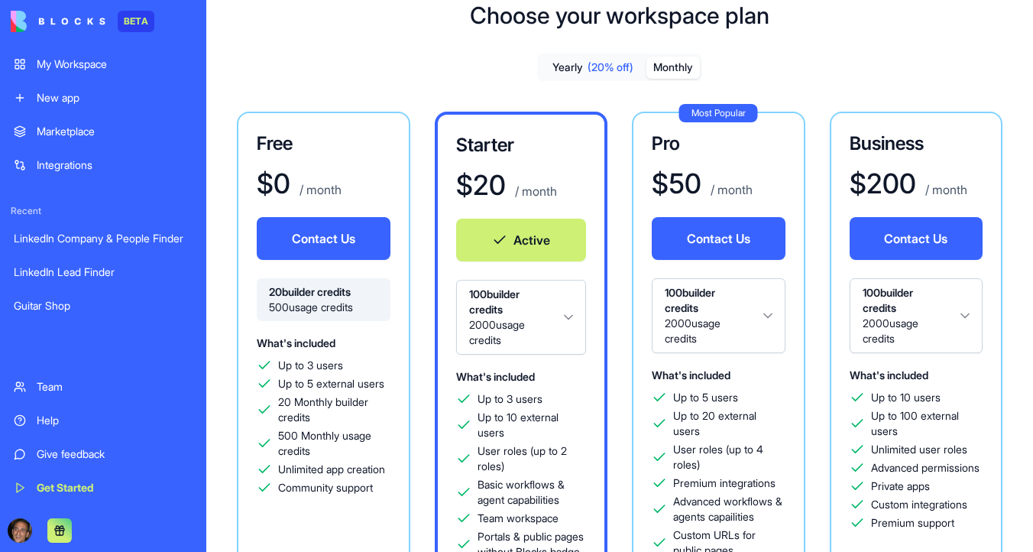
click at [61, 458] on div "Give feedback" at bounding box center [115, 453] width 156 height 15
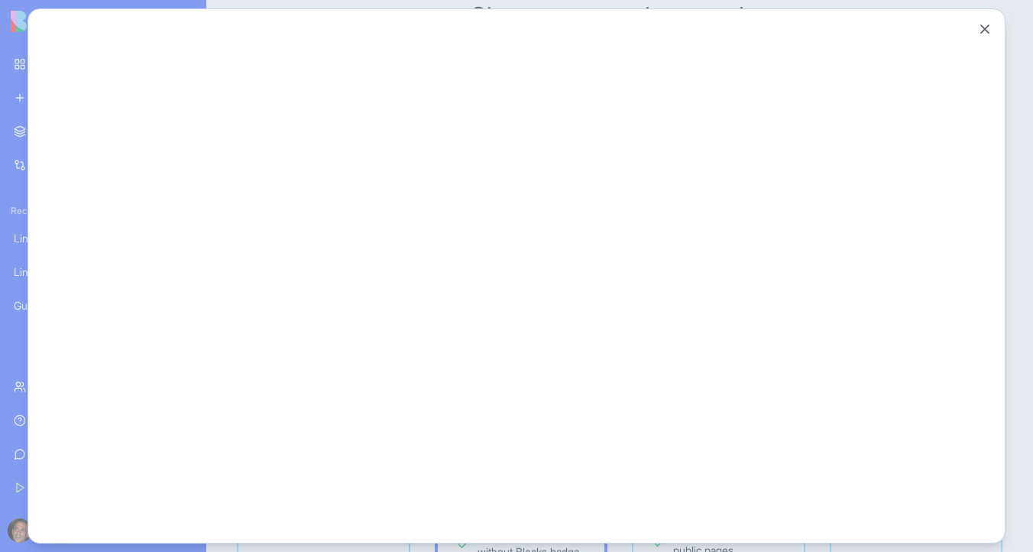
scroll to position [0, 0]
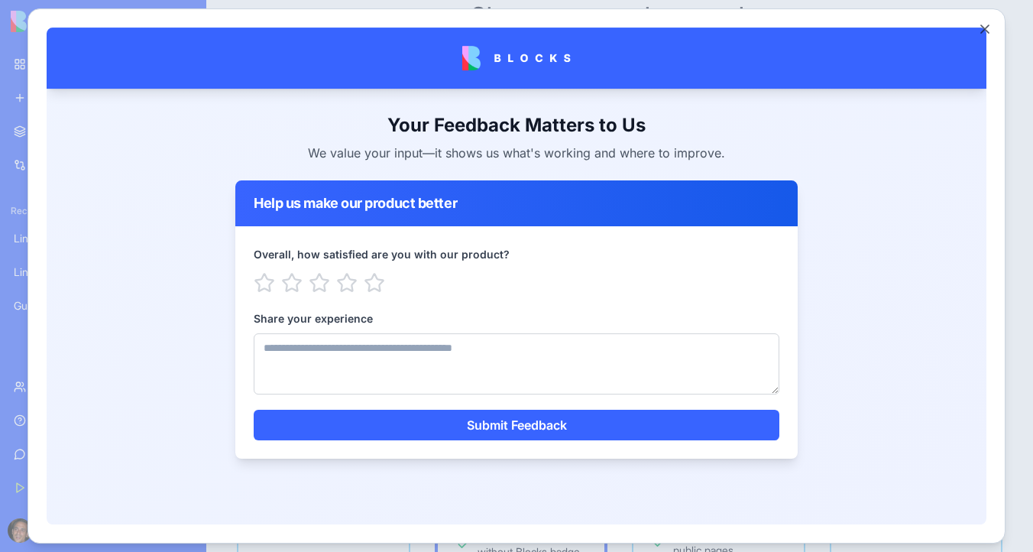
click at [329, 355] on textarea "Share your experience" at bounding box center [517, 363] width 526 height 61
click at [375, 285] on icon "button" at bounding box center [375, 282] width 20 height 18
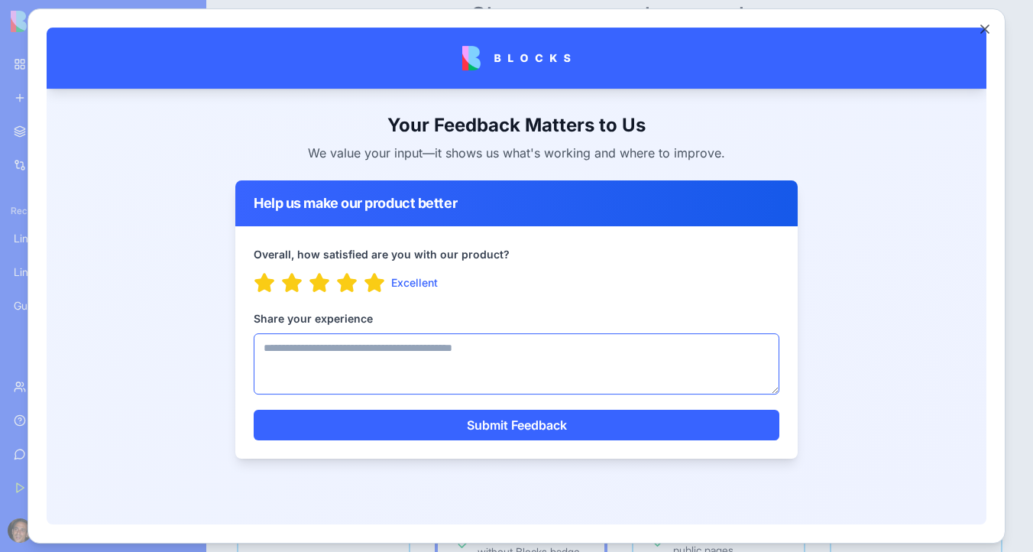
click at [324, 352] on textarea "Share your experience" at bounding box center [517, 363] width 526 height 61
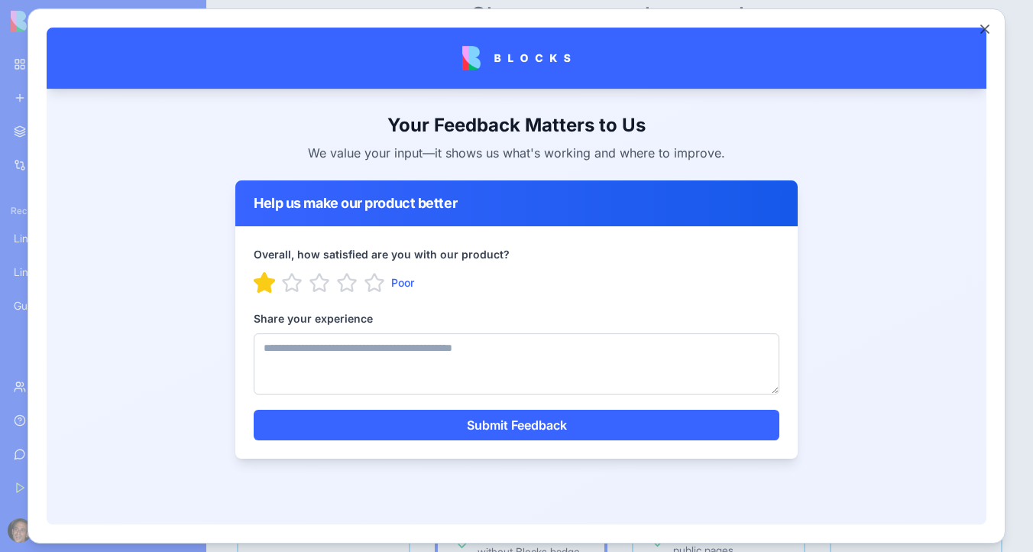
click at [268, 287] on icon "button" at bounding box center [265, 282] width 20 height 18
click at [376, 287] on icon "button" at bounding box center [375, 282] width 20 height 18
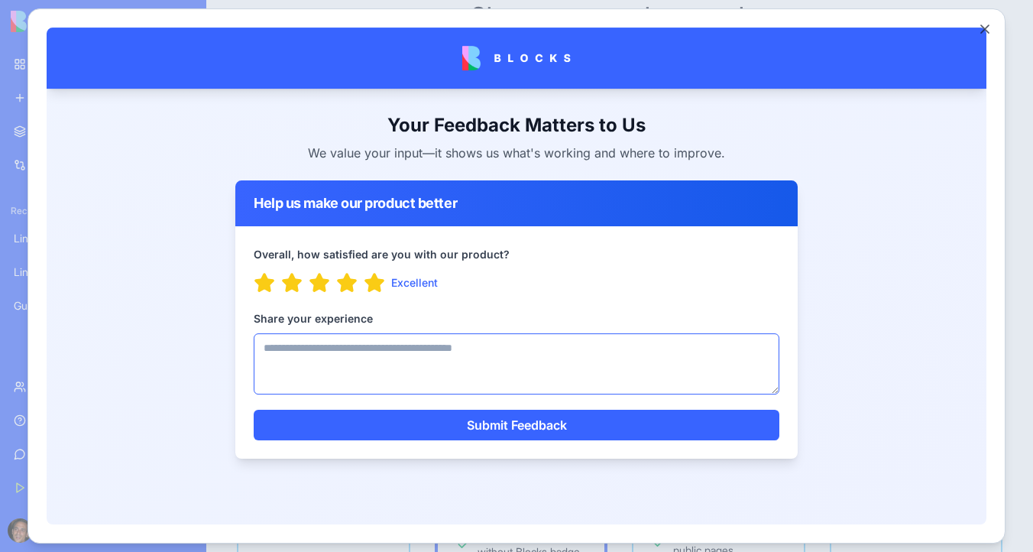
click at [313, 366] on textarea "Share your experience" at bounding box center [517, 363] width 526 height 61
type textarea "*"
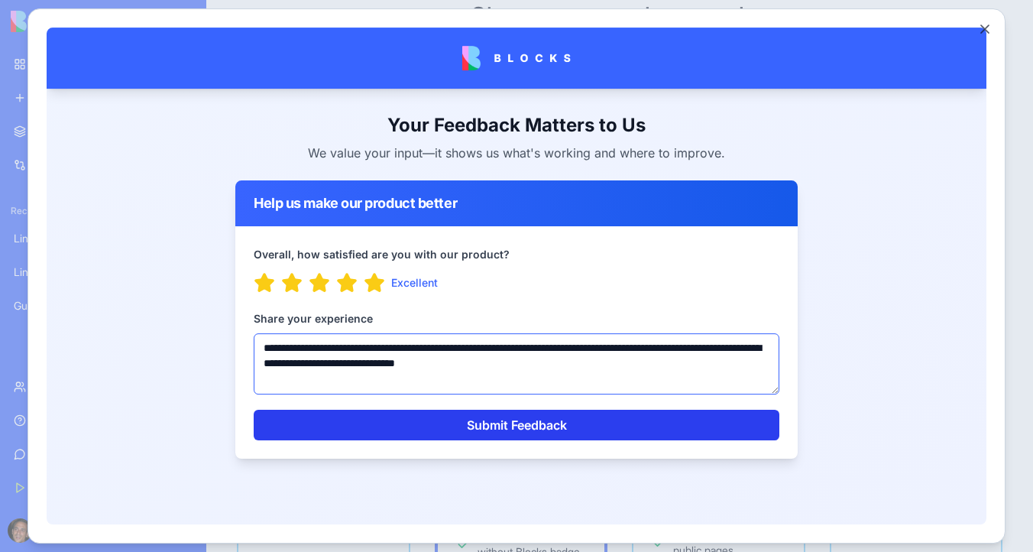
type textarea "**********"
click at [548, 418] on button "Submit Feedback" at bounding box center [517, 425] width 526 height 31
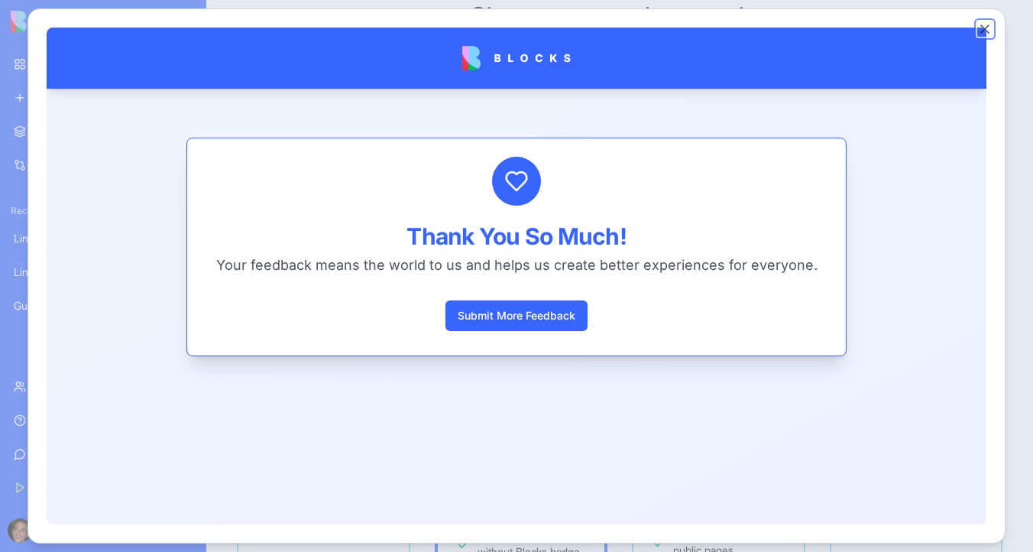
click at [985, 28] on button "Close" at bounding box center [985, 28] width 15 height 15
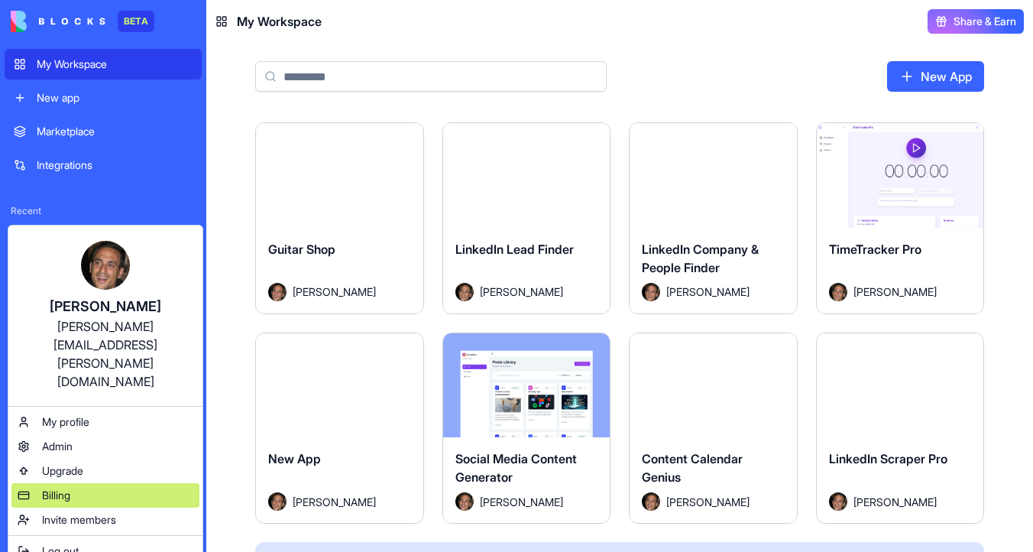
click at [105, 483] on div "Billing" at bounding box center [105, 495] width 188 height 24
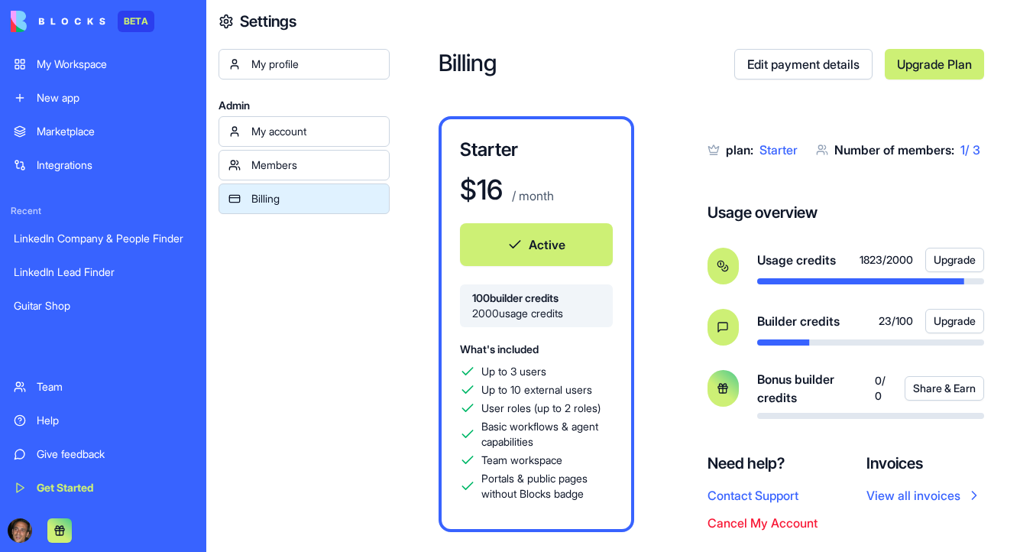
click at [295, 138] on div "My account" at bounding box center [315, 131] width 128 height 15
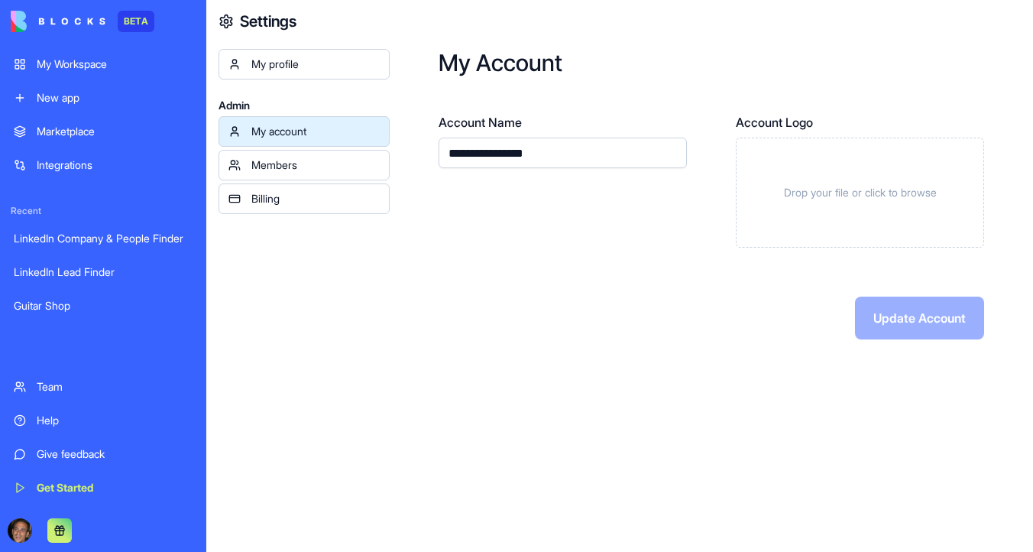
click at [251, 165] on div "Members" at bounding box center [315, 164] width 128 height 15
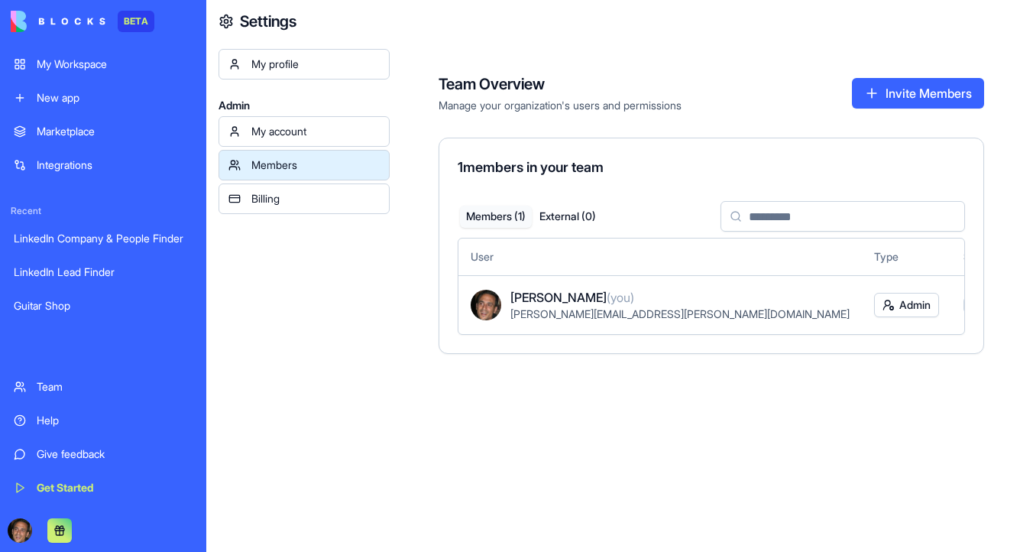
click at [276, 192] on div "Billing" at bounding box center [315, 198] width 128 height 15
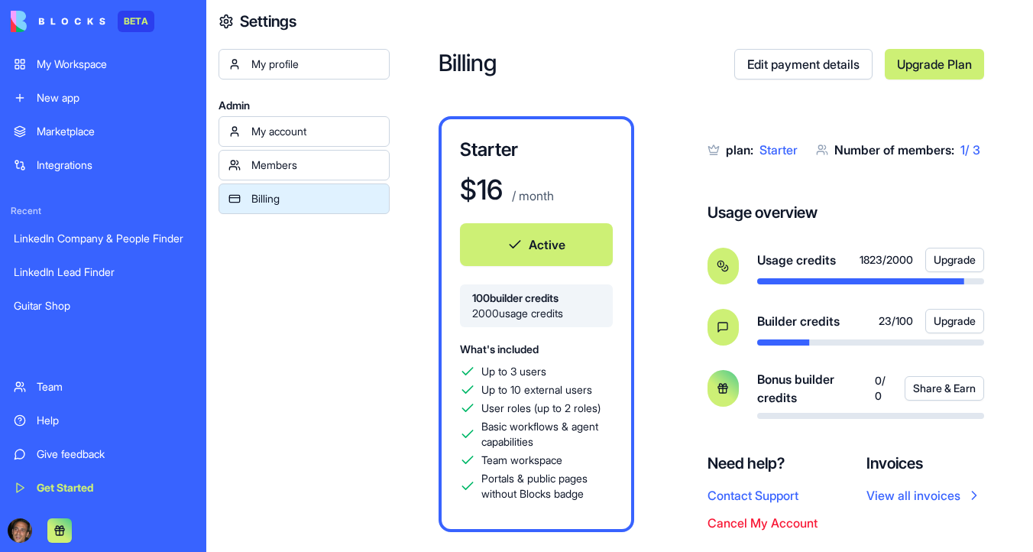
click at [936, 64] on link "Upgrade Plan" at bounding box center [934, 64] width 99 height 31
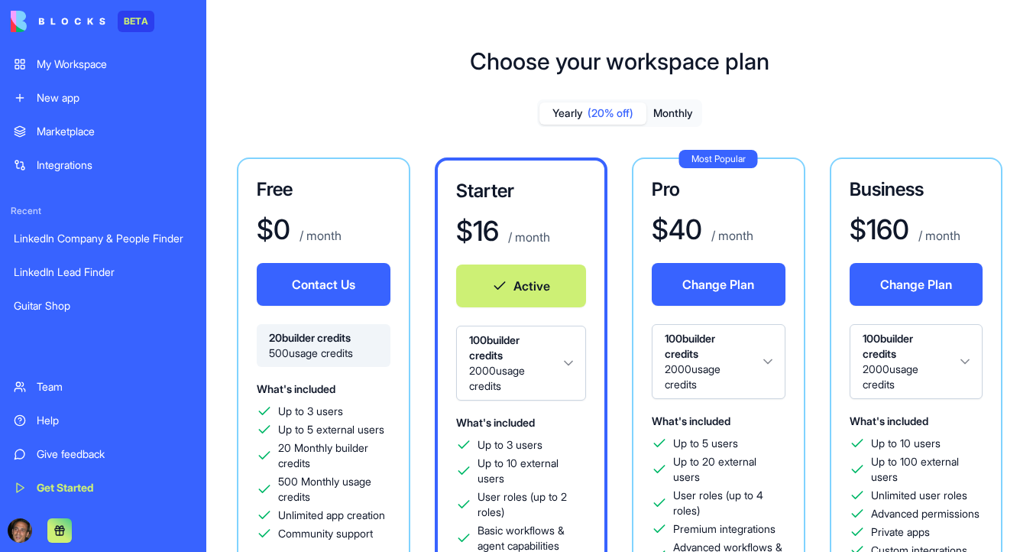
click at [664, 119] on button "Monthly" at bounding box center [674, 113] width 54 height 22
click at [718, 286] on button "Contact Us" at bounding box center [719, 284] width 134 height 43
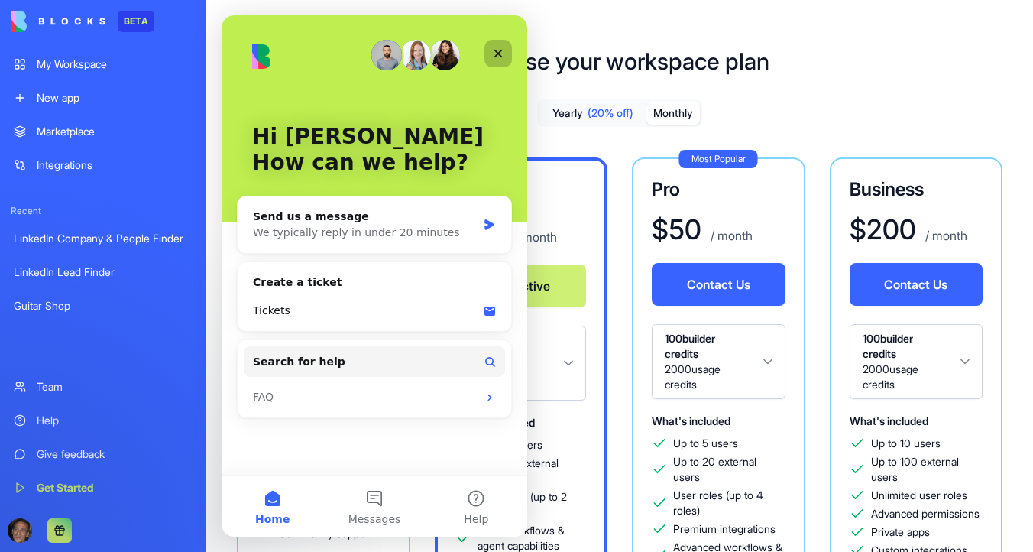
click at [498, 54] on icon "Close" at bounding box center [499, 54] width 8 height 8
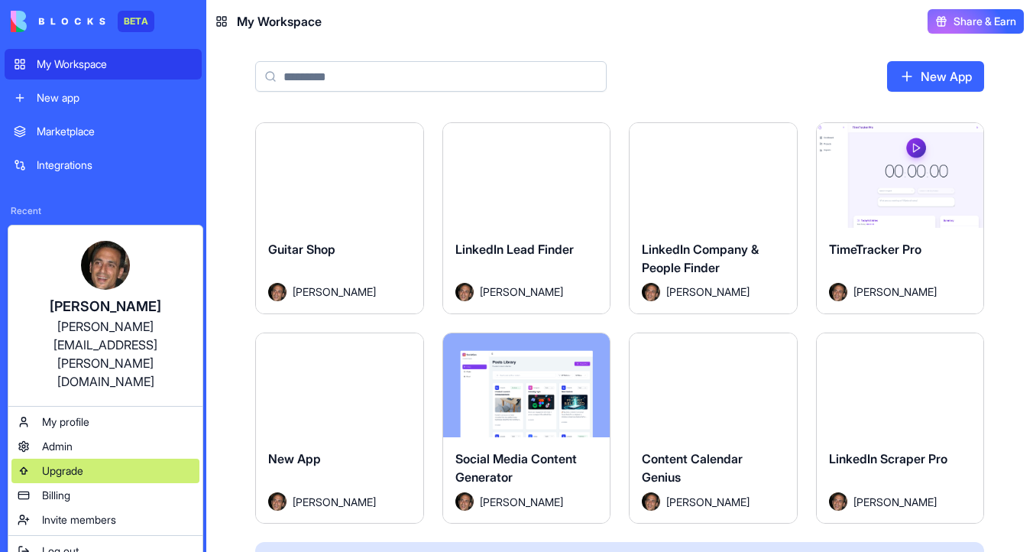
click at [117, 459] on div "Upgrade" at bounding box center [105, 471] width 188 height 24
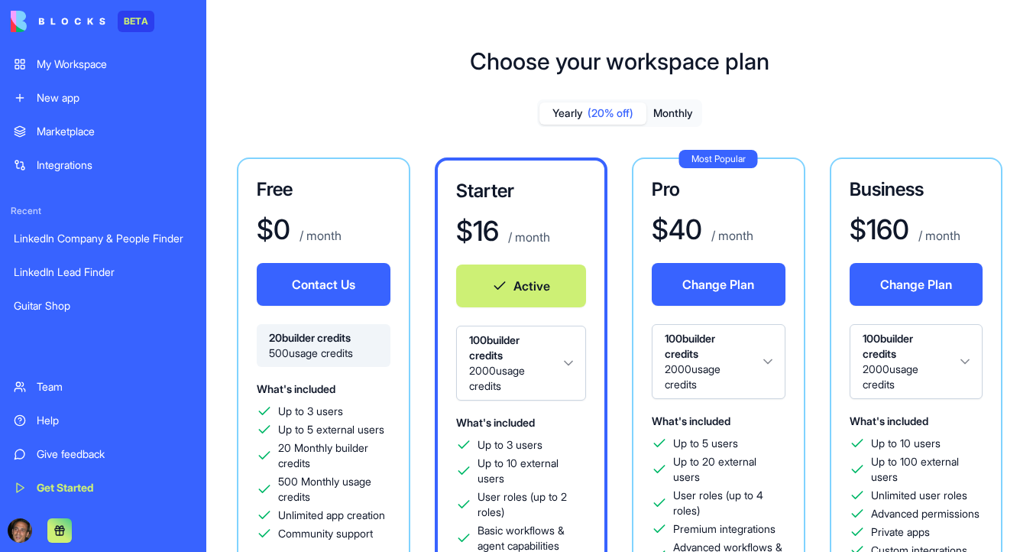
click at [680, 112] on button "Monthly" at bounding box center [674, 113] width 54 height 22
click at [747, 284] on button "Contact Us" at bounding box center [719, 284] width 134 height 43
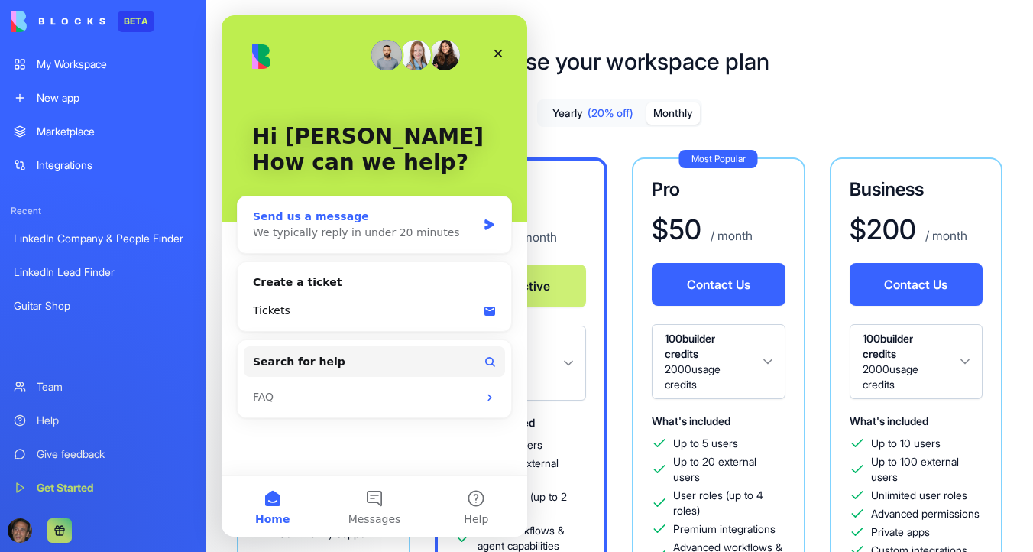
click at [403, 228] on div "We typically reply in under 20 minutes" at bounding box center [365, 233] width 224 height 16
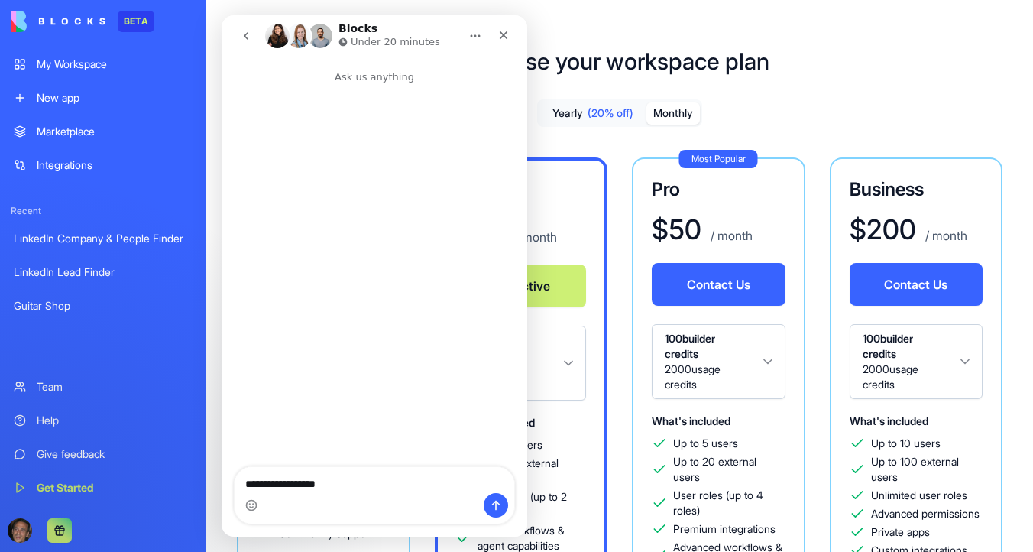
type textarea "**********"
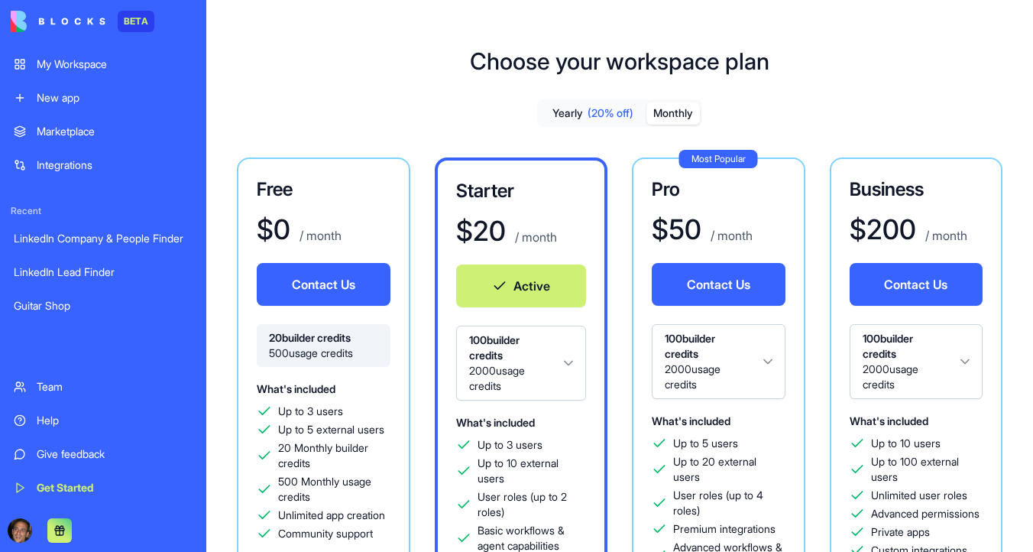
click at [564, 112] on button "Yearly (20% off)" at bounding box center [593, 113] width 107 height 22
click at [675, 115] on button "Monthly" at bounding box center [674, 113] width 54 height 22
click at [579, 117] on button "Yearly (20% off)" at bounding box center [593, 113] width 107 height 22
click at [655, 108] on button "Monthly" at bounding box center [674, 113] width 54 height 22
click at [588, 110] on span "(20% off)" at bounding box center [611, 112] width 46 height 15
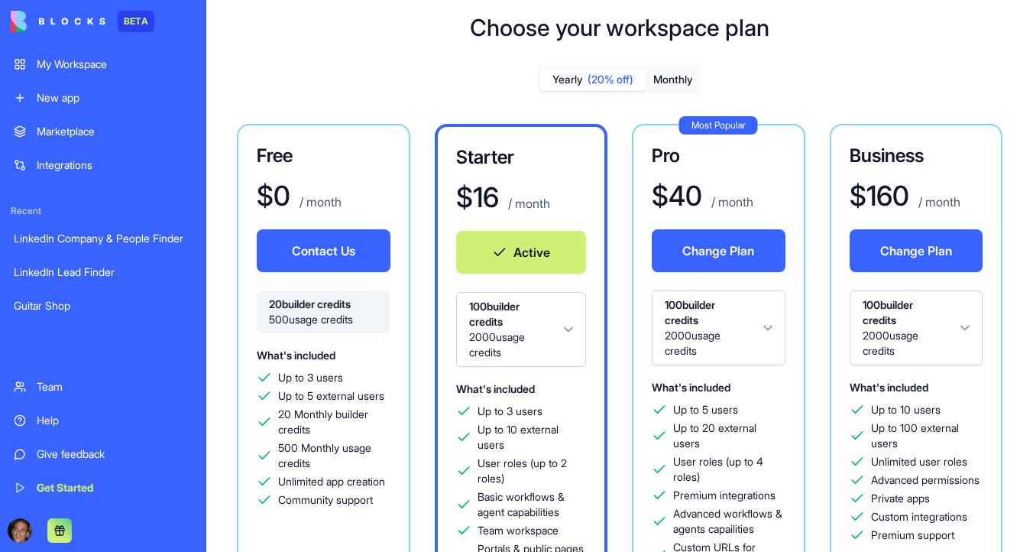
scroll to position [28, 0]
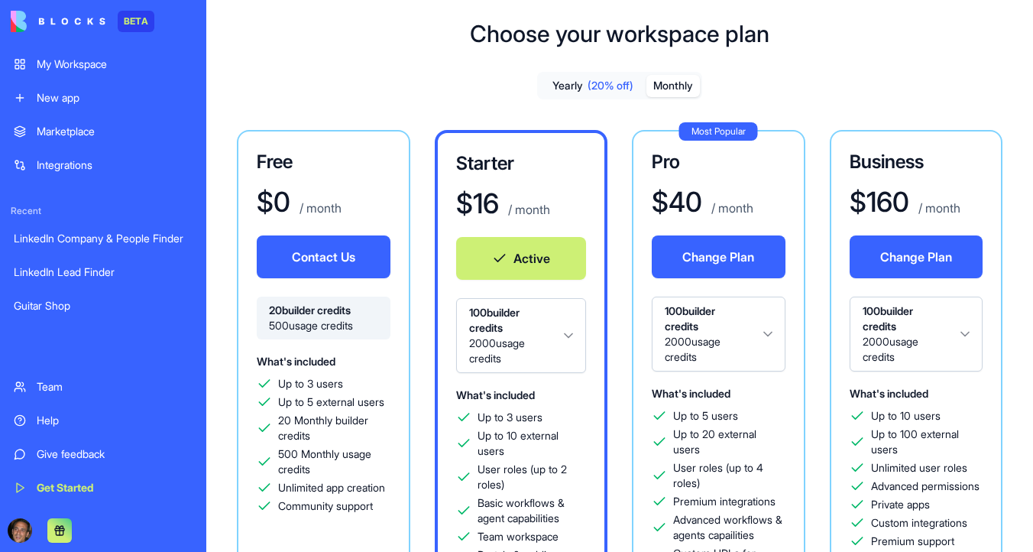
click at [677, 82] on button "Monthly" at bounding box center [674, 86] width 54 height 22
click at [702, 253] on button "Contact Us" at bounding box center [719, 256] width 134 height 43
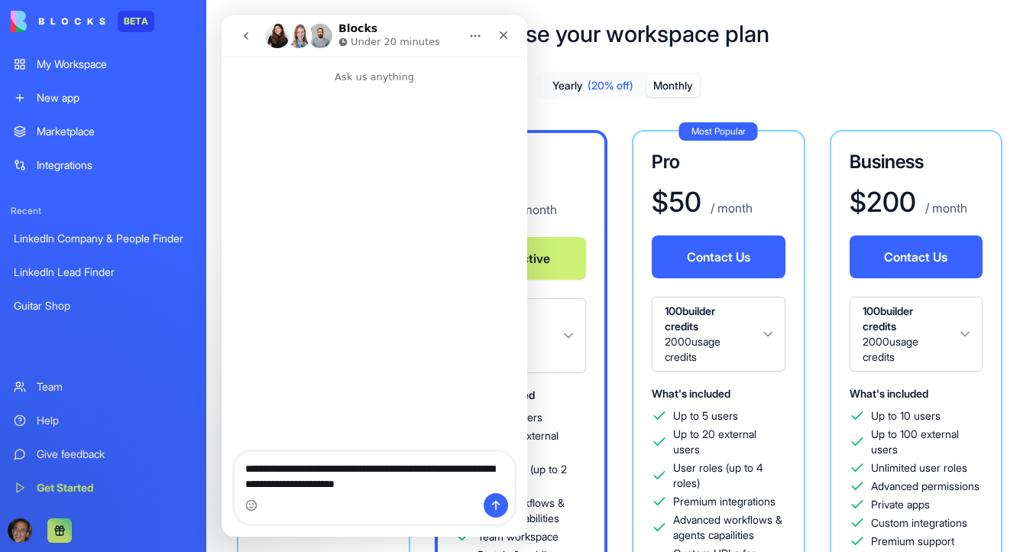
type textarea "**********"
click at [501, 506] on icon "Send a message…" at bounding box center [496, 505] width 12 height 12
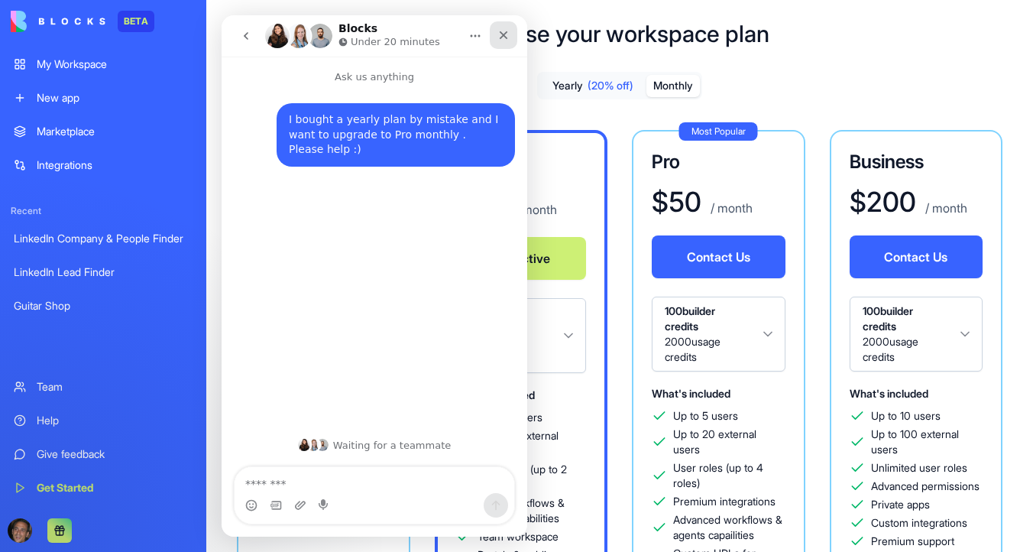
click at [506, 33] on icon "Close" at bounding box center [504, 35] width 8 height 8
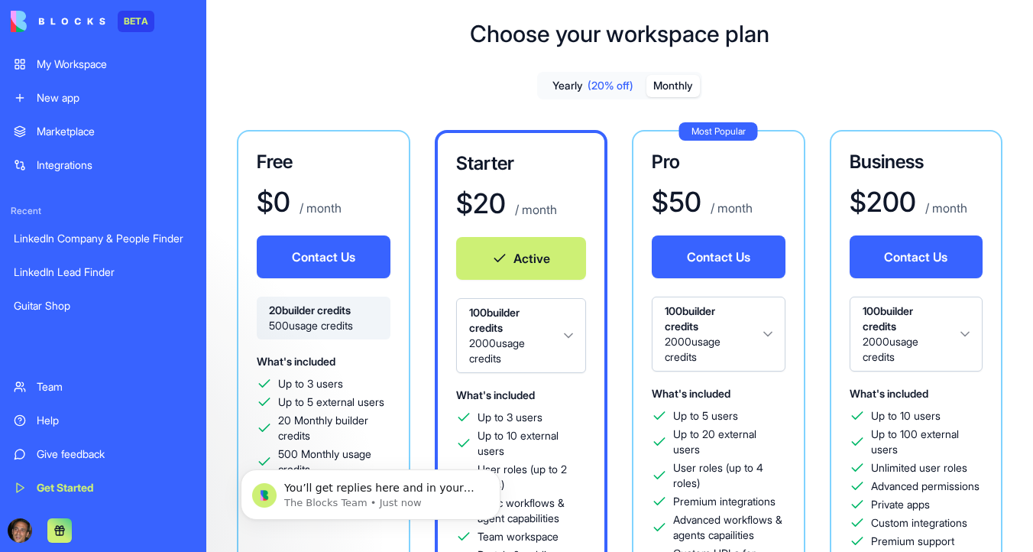
scroll to position [0, 0]
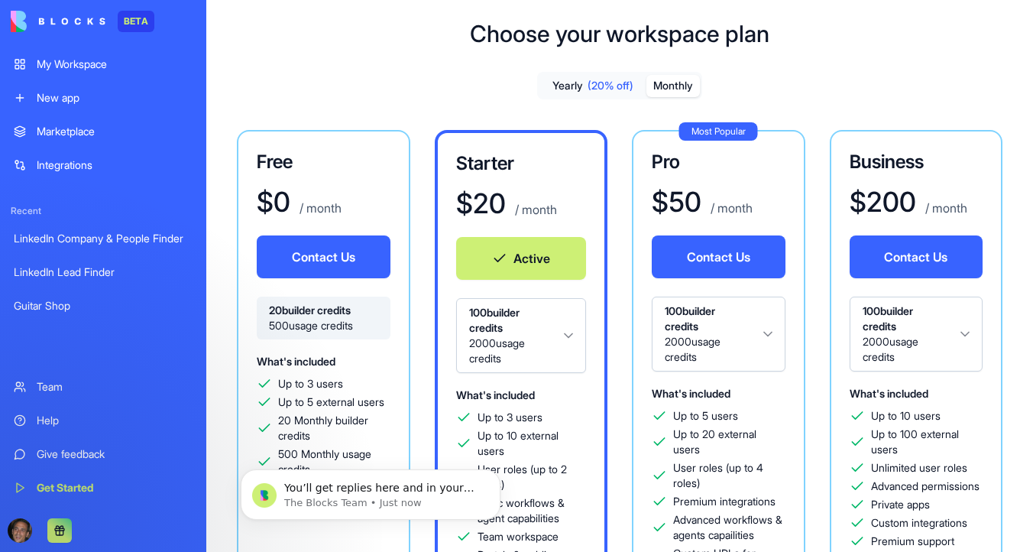
click at [609, 86] on span "(20% off)" at bounding box center [611, 85] width 46 height 15
